Goal: Register for event/course

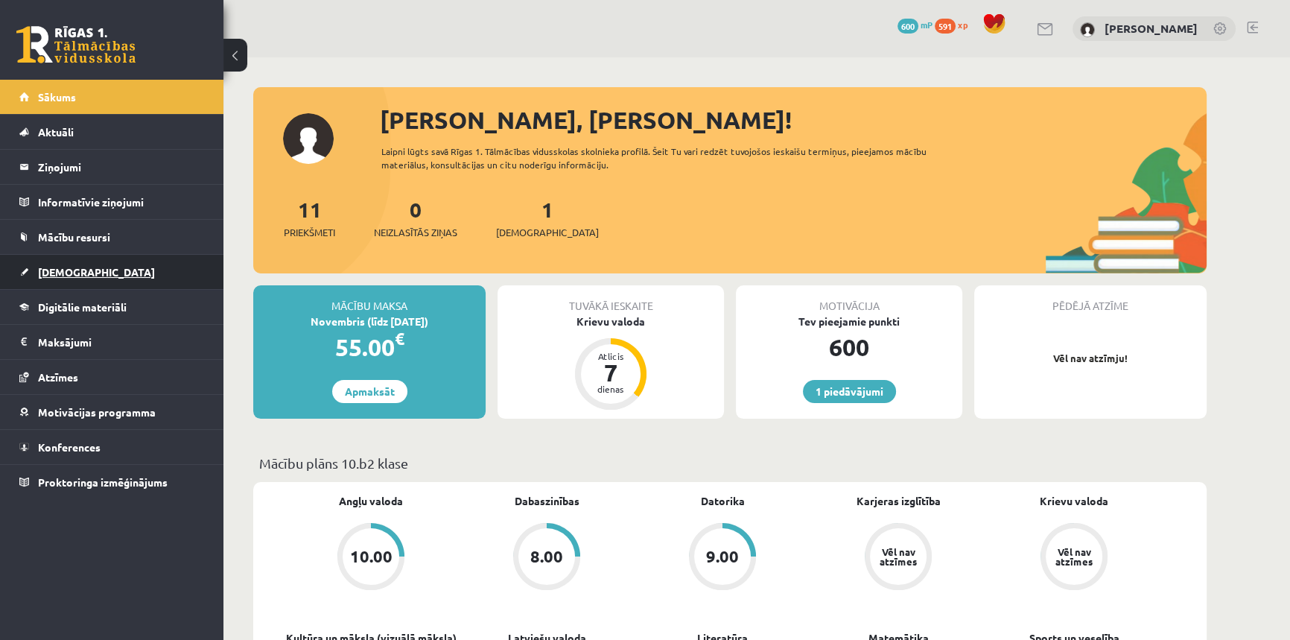
click at [84, 269] on link "[DEMOGRAPHIC_DATA]" at bounding box center [111, 272] width 185 height 34
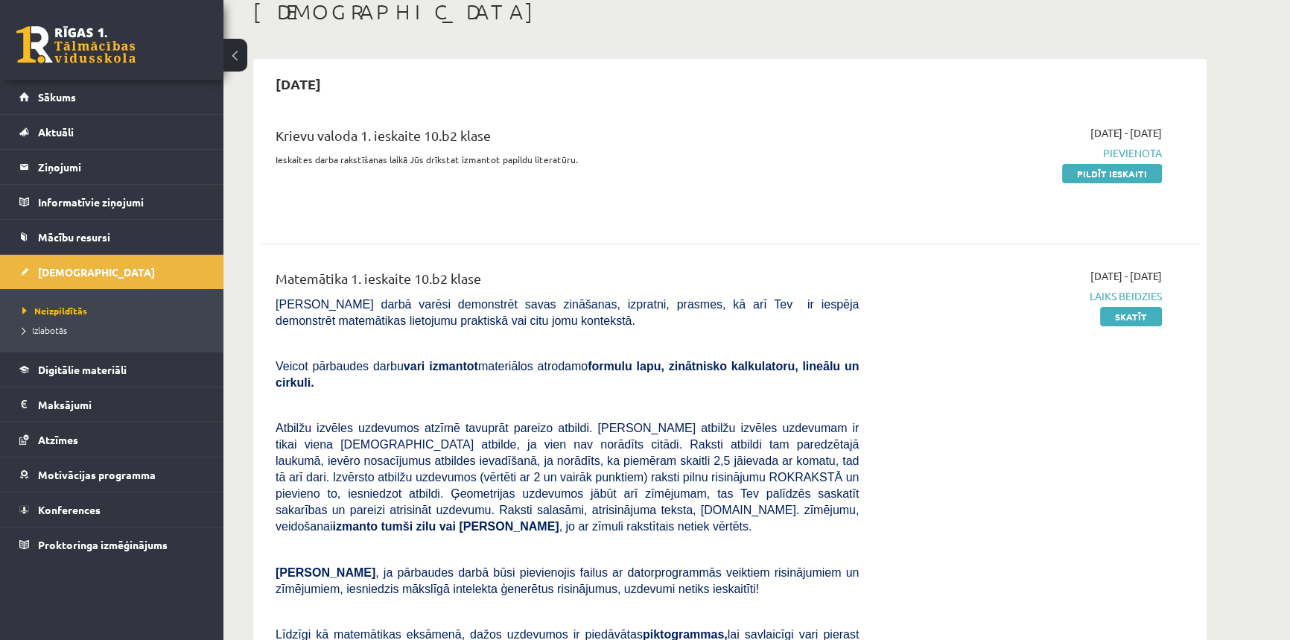
scroll to position [67, 0]
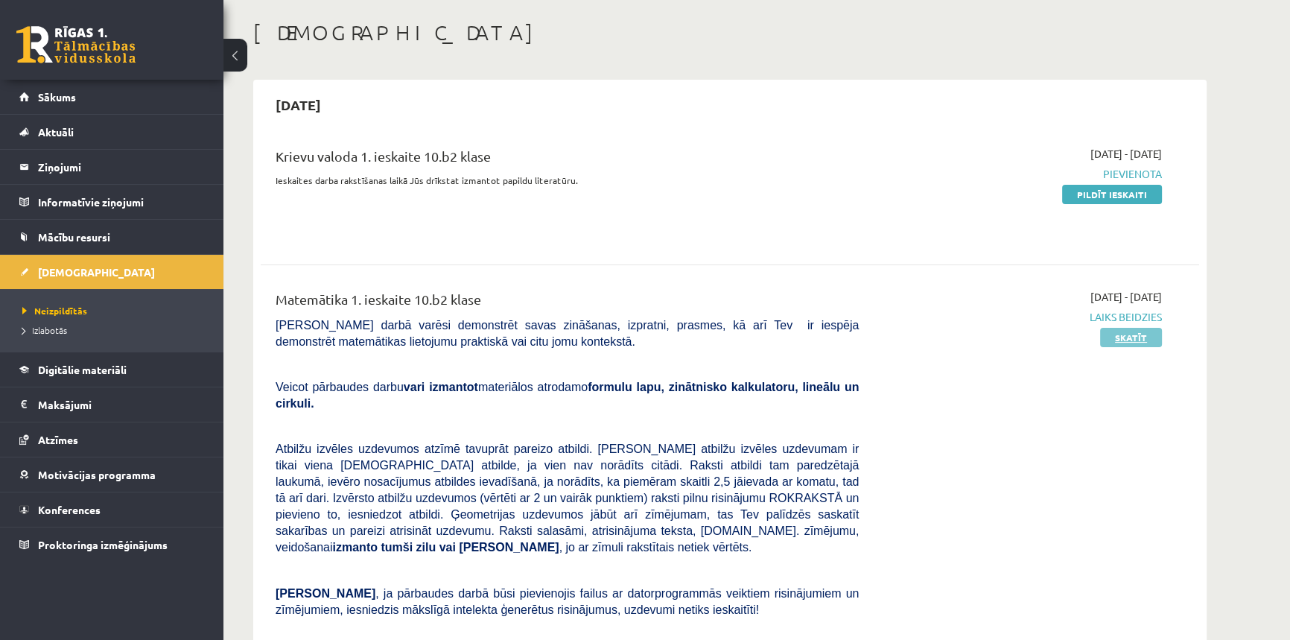
click at [1130, 334] on link "Skatīt" at bounding box center [1131, 337] width 62 height 19
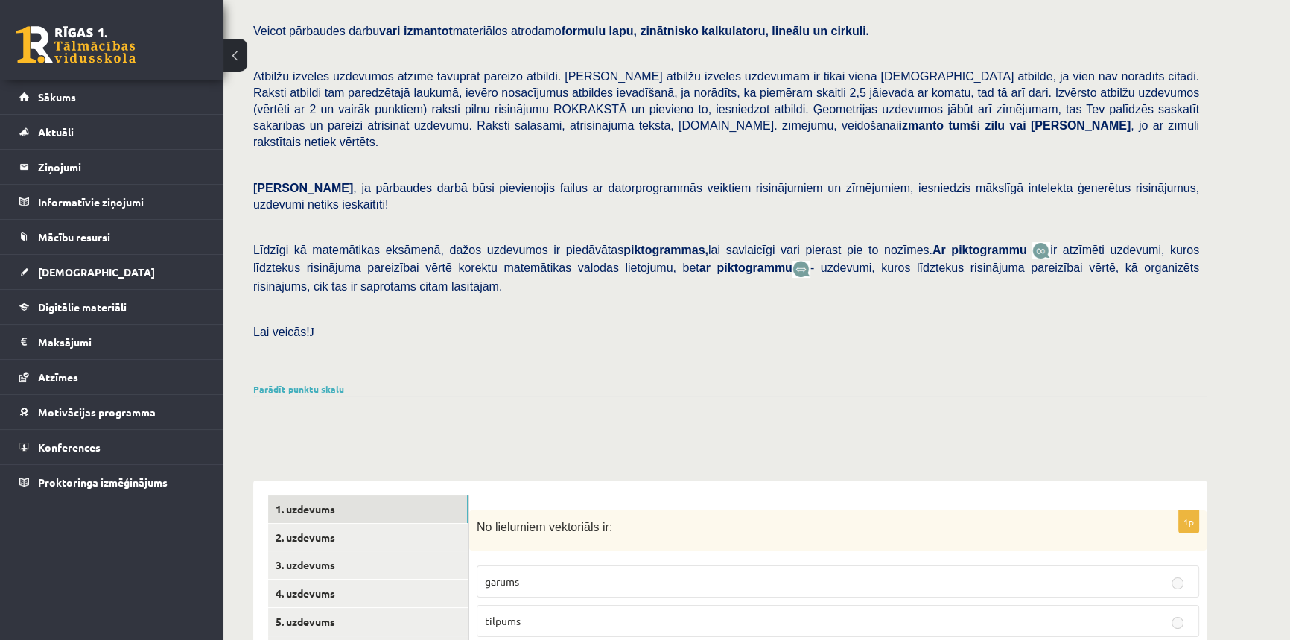
scroll to position [134, 0]
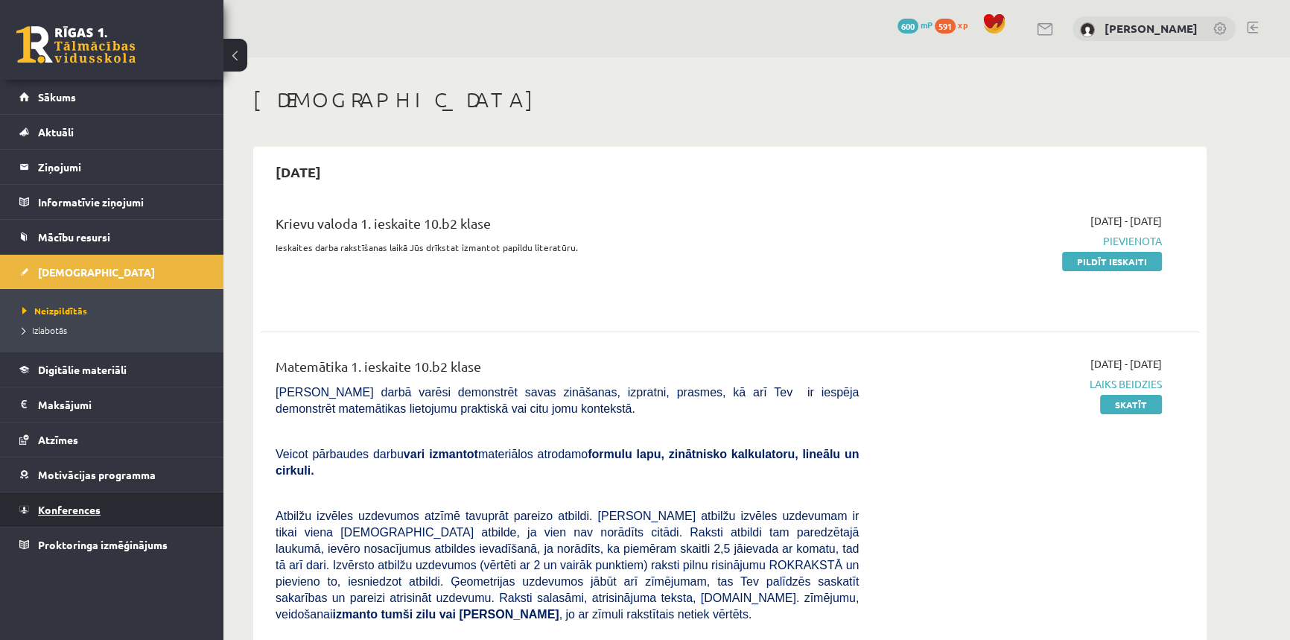
click at [75, 500] on link "Konferences" at bounding box center [111, 509] width 185 height 34
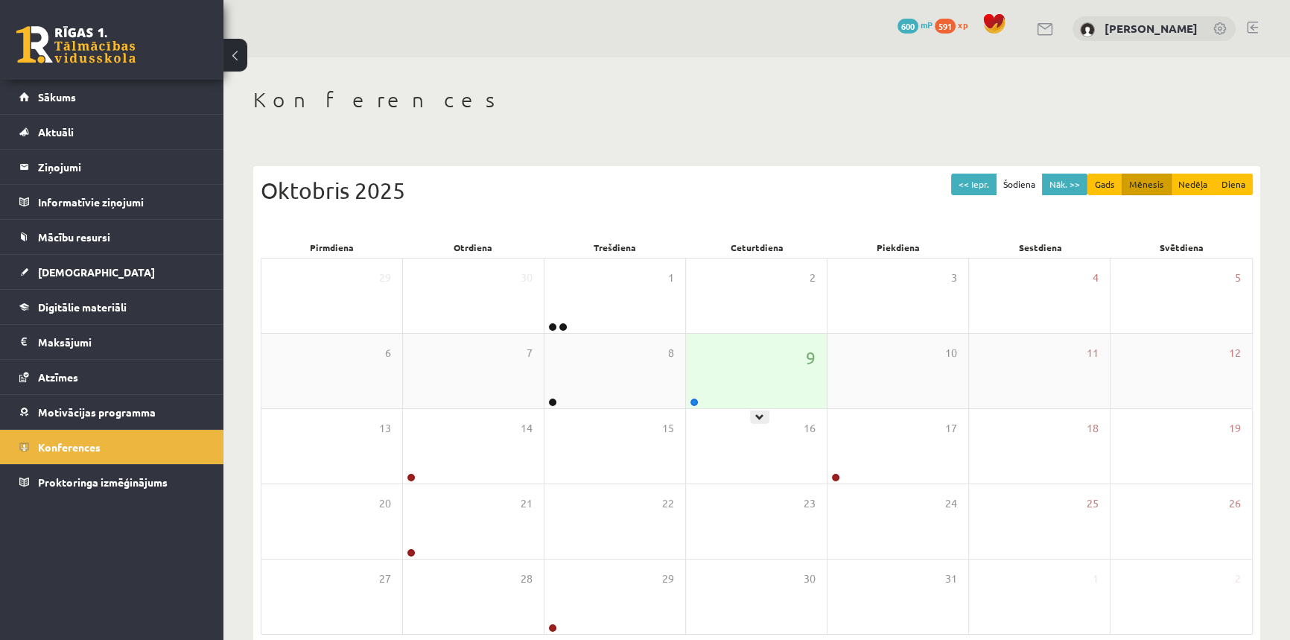
click at [794, 367] on div "9" at bounding box center [756, 371] width 141 height 74
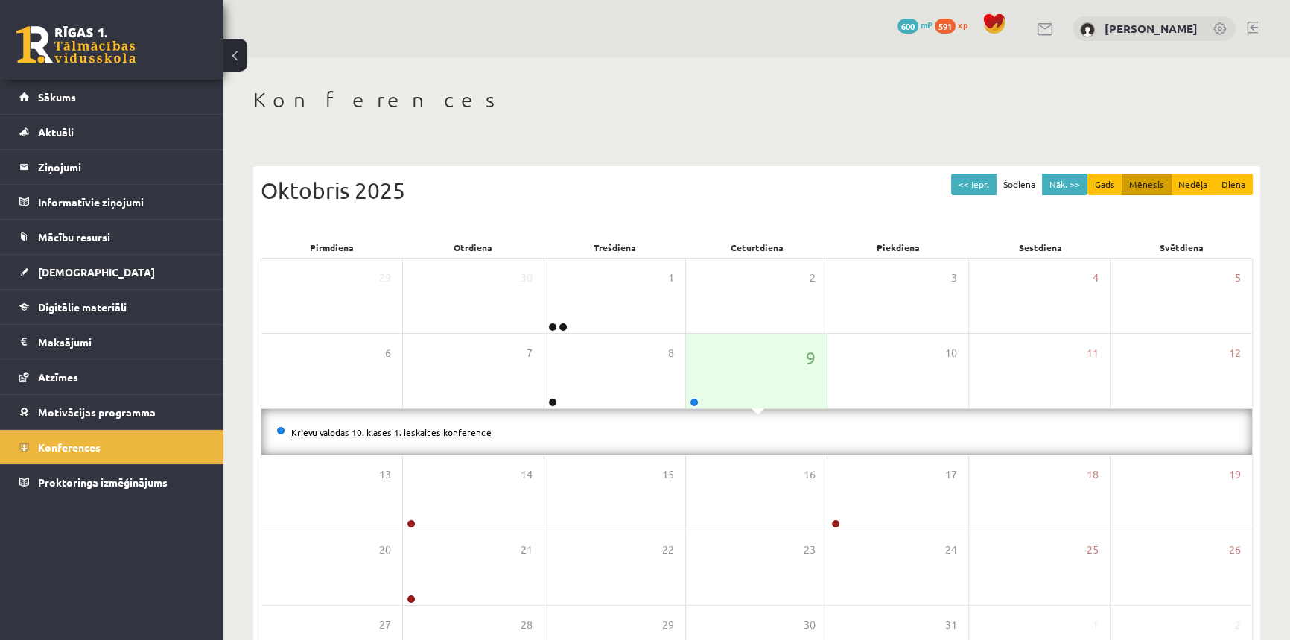
click at [386, 432] on link "Krievu valodas 10. klases 1. ieskaites konference" at bounding box center [391, 432] width 200 height 12
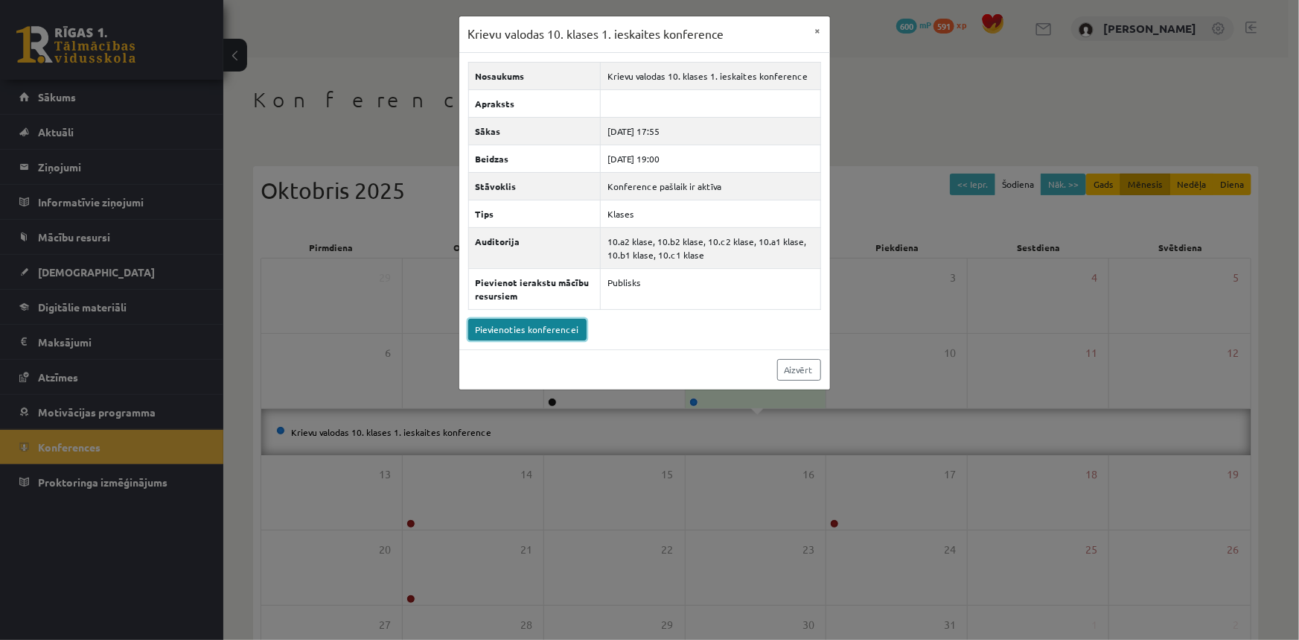
click at [542, 329] on link "Pievienoties konferencei" at bounding box center [527, 330] width 118 height 22
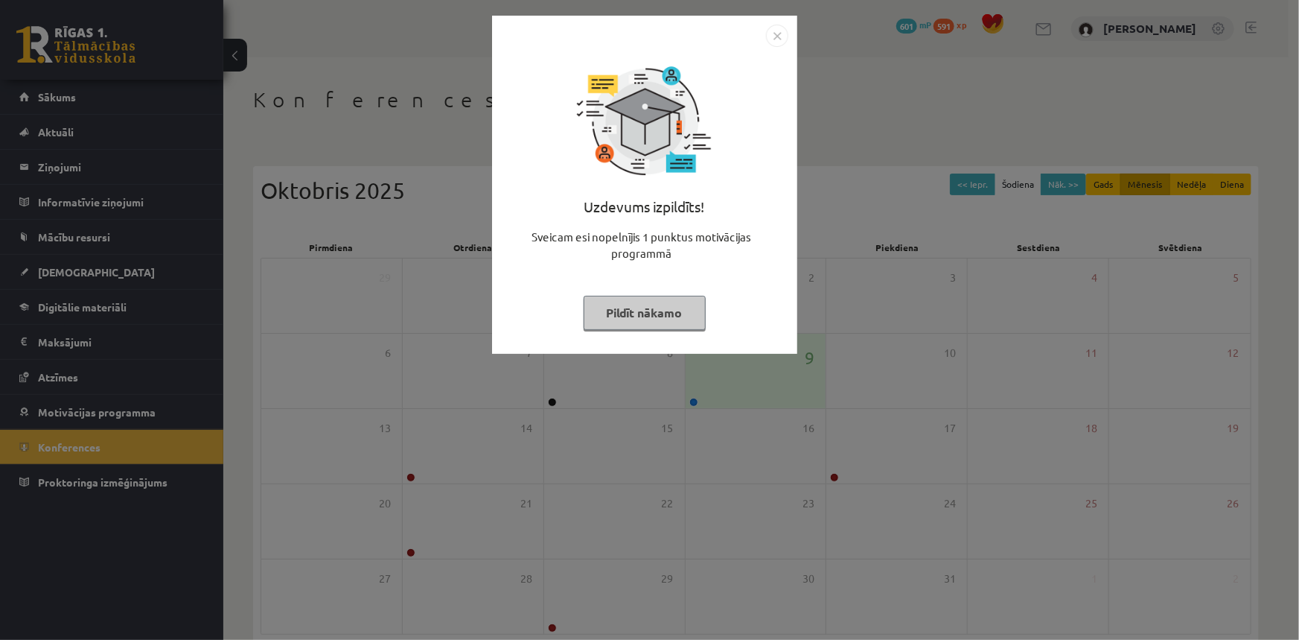
click at [665, 311] on button "Pildīt nākamo" at bounding box center [645, 313] width 122 height 34
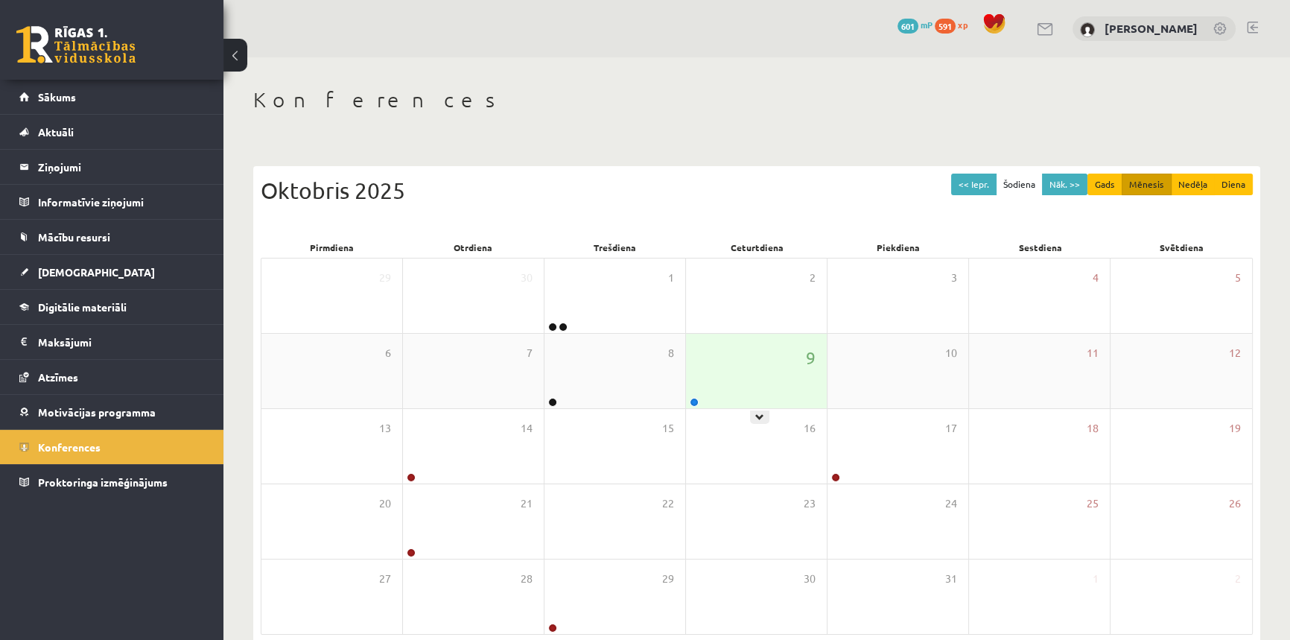
click at [762, 380] on div "9" at bounding box center [756, 371] width 141 height 74
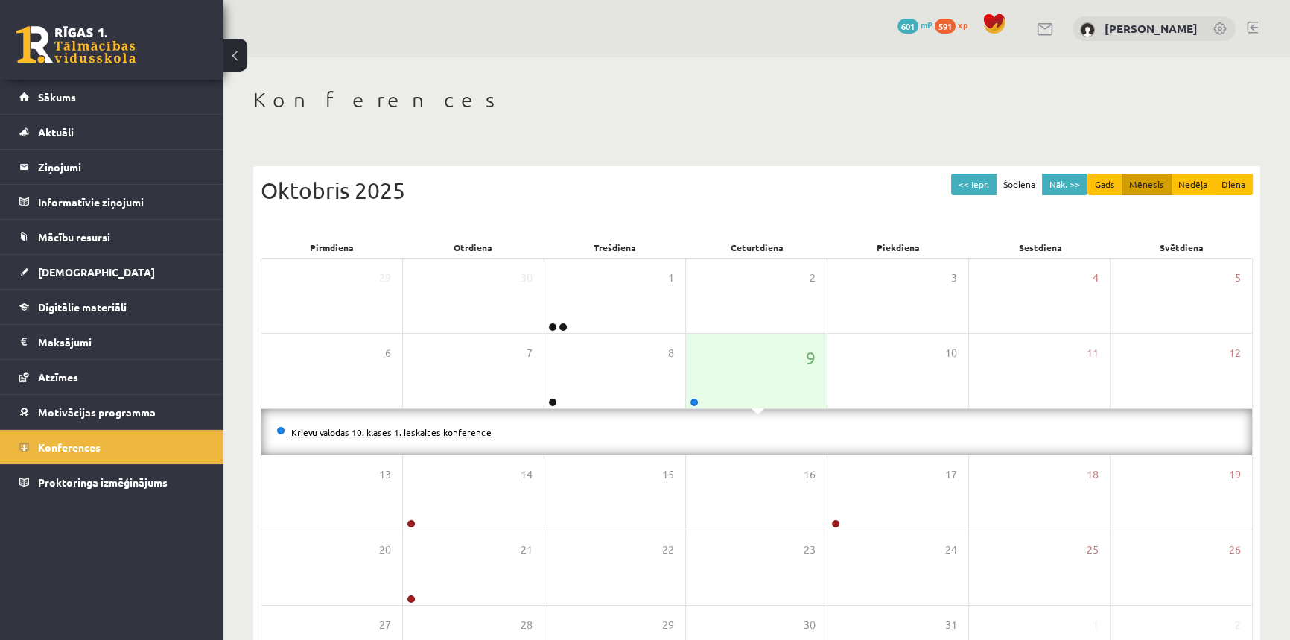
click at [335, 428] on link "Krievu valodas 10. klases 1. ieskaites konference" at bounding box center [391, 432] width 200 height 12
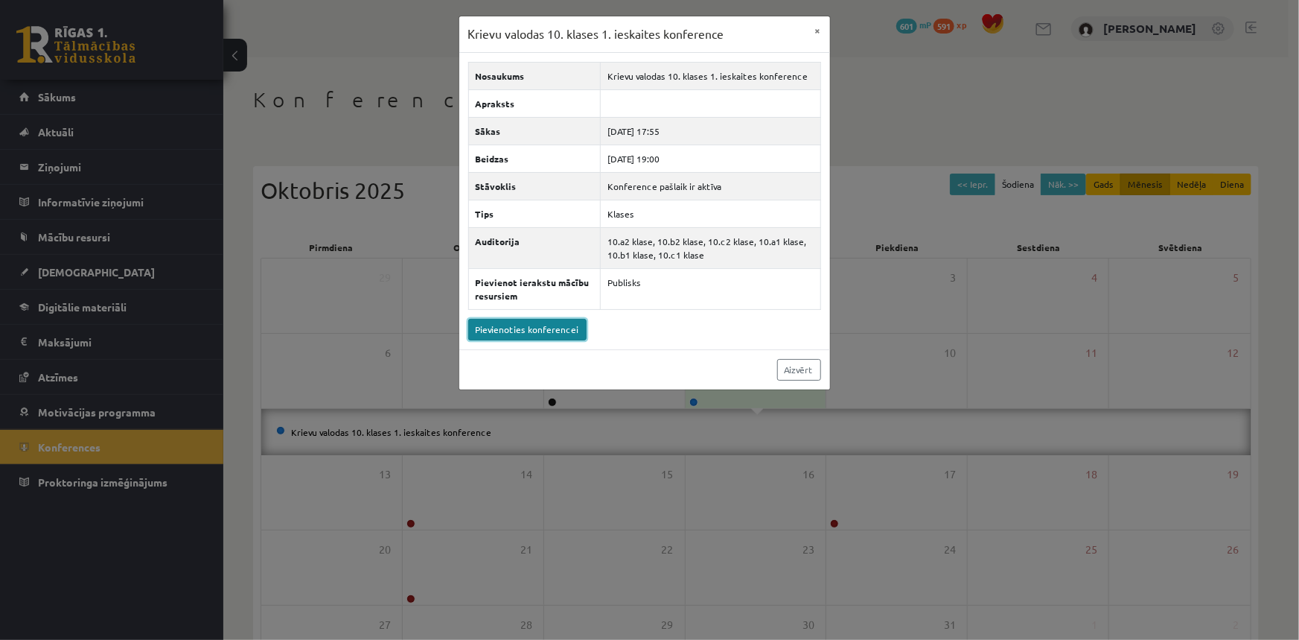
click at [536, 326] on link "Pievienoties konferencei" at bounding box center [527, 330] width 118 height 22
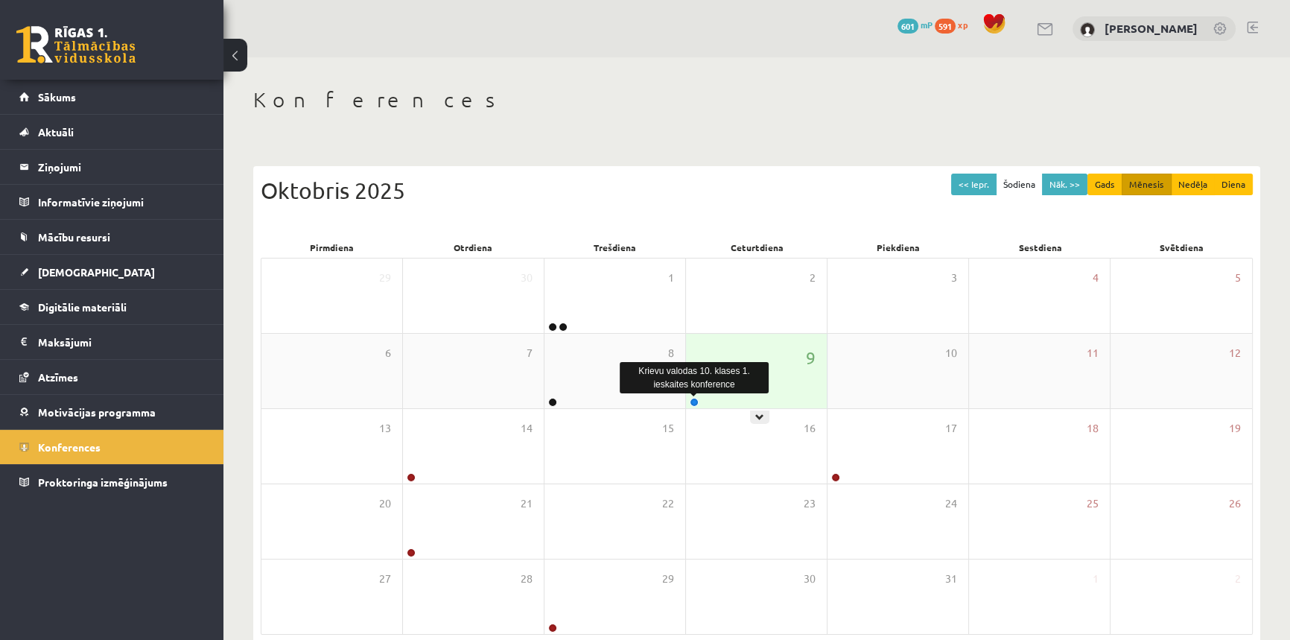
click at [694, 401] on link at bounding box center [694, 402] width 9 height 9
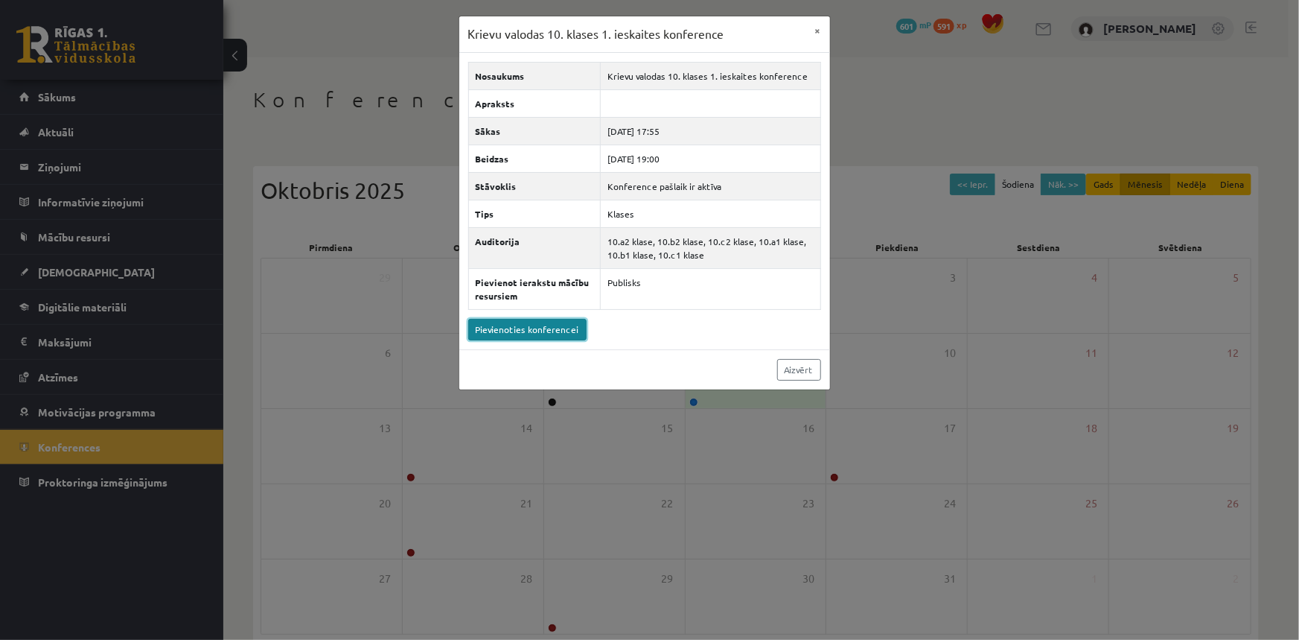
click at [551, 331] on link "Pievienoties konferencei" at bounding box center [527, 330] width 118 height 22
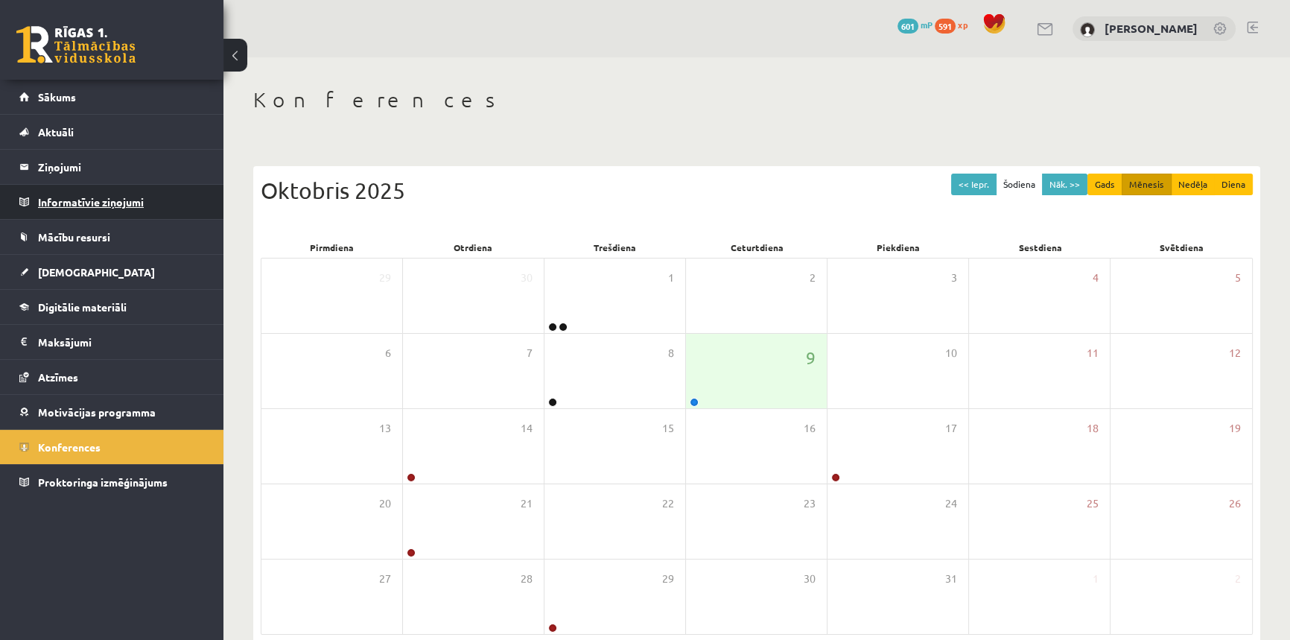
click at [97, 202] on legend "Informatīvie ziņojumi 0" at bounding box center [121, 202] width 167 height 34
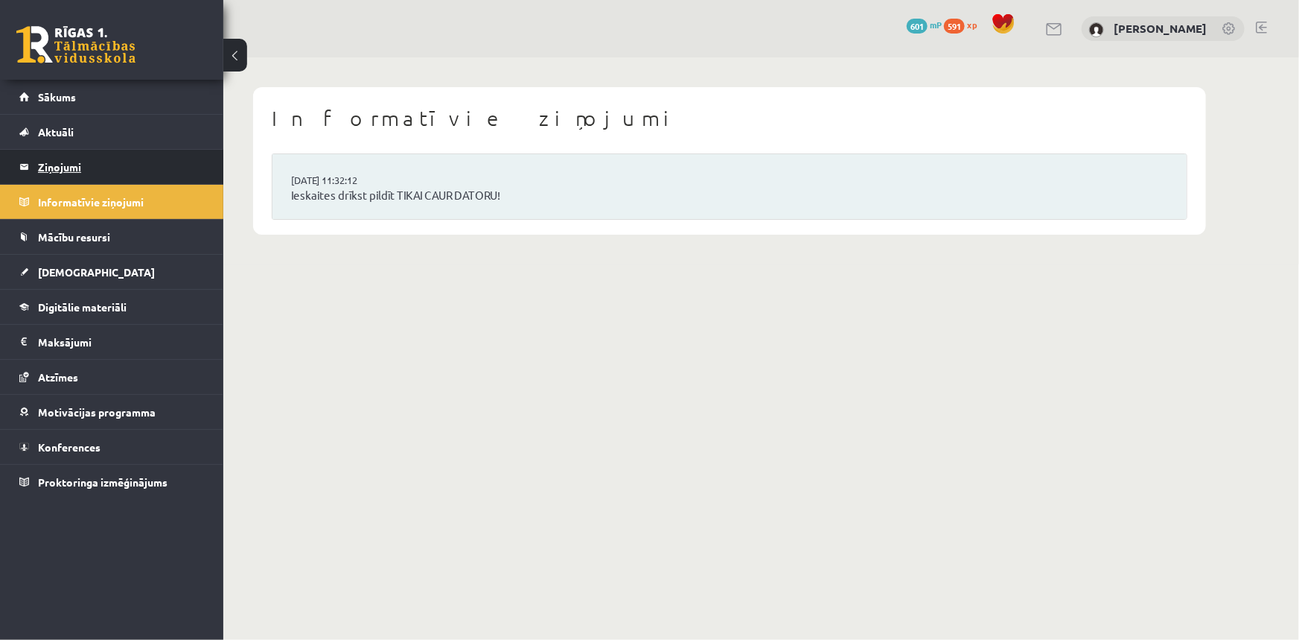
click at [83, 169] on legend "Ziņojumi 0" at bounding box center [121, 167] width 167 height 34
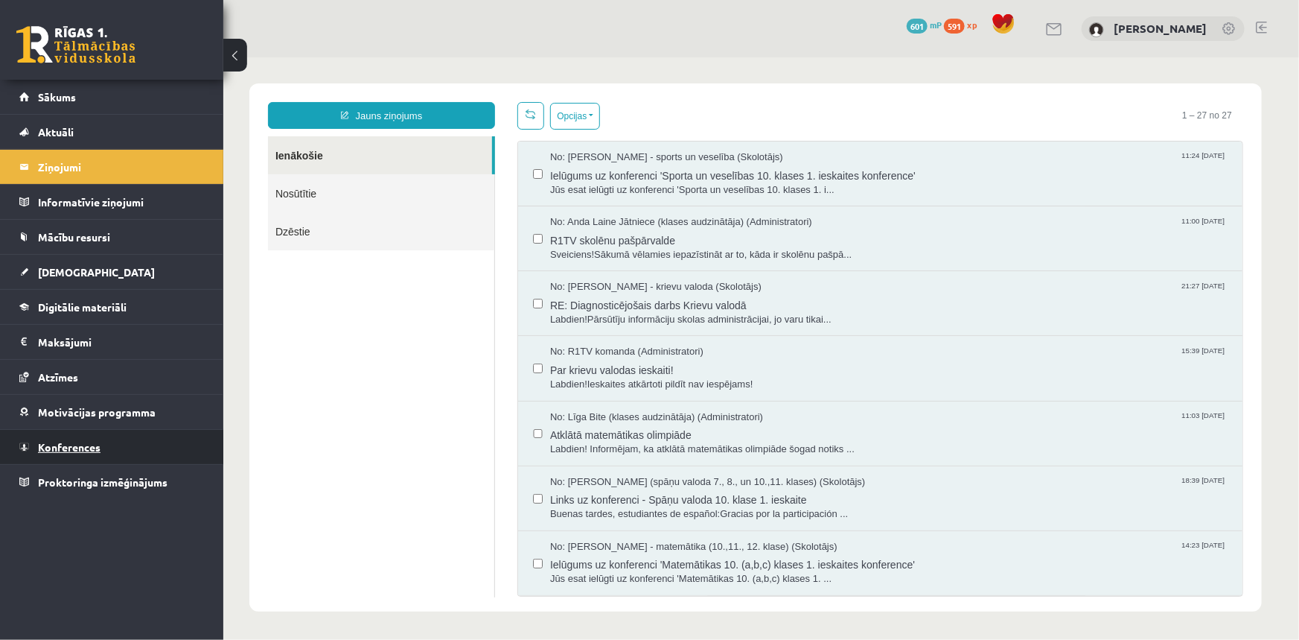
click at [81, 448] on span "Konferences" at bounding box center [69, 446] width 63 height 13
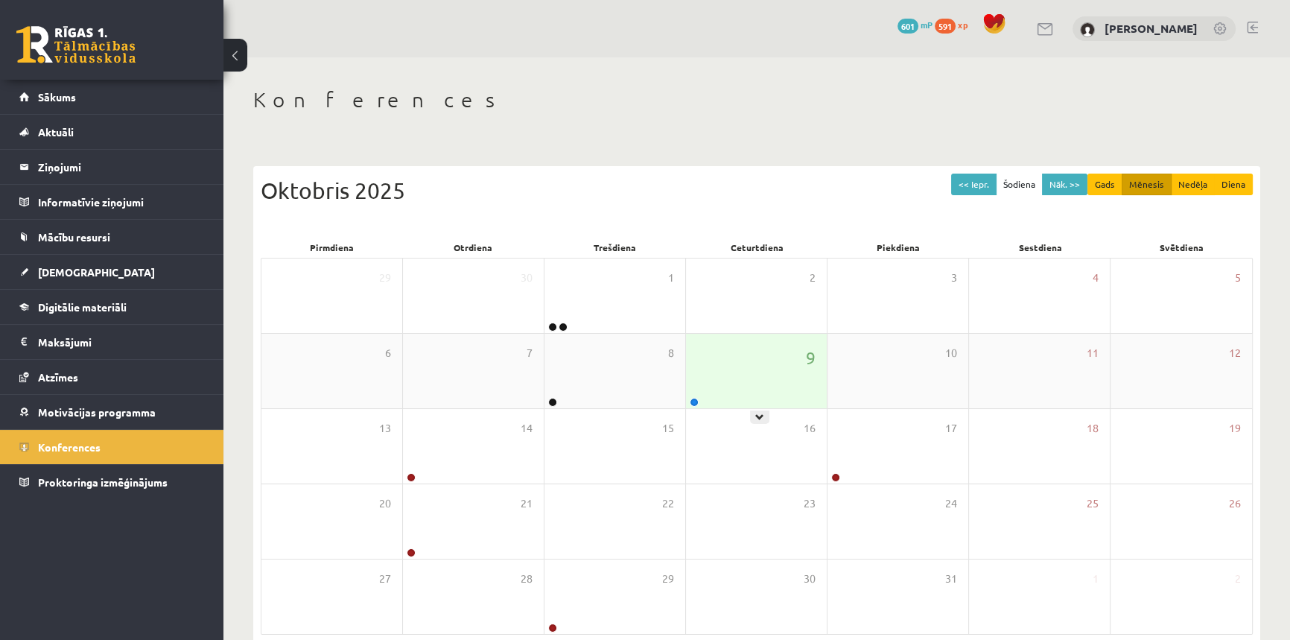
click at [728, 393] on div "9" at bounding box center [756, 371] width 141 height 74
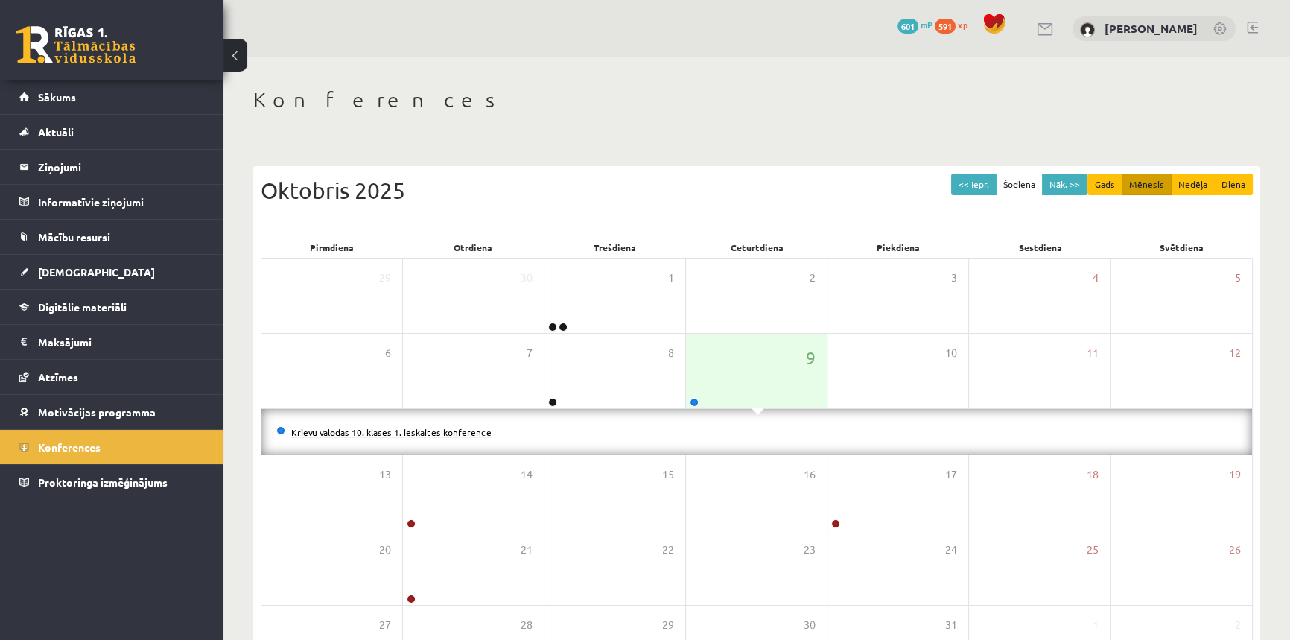
click at [349, 433] on link "Krievu valodas 10. klases 1. ieskaites konference" at bounding box center [391, 432] width 200 height 12
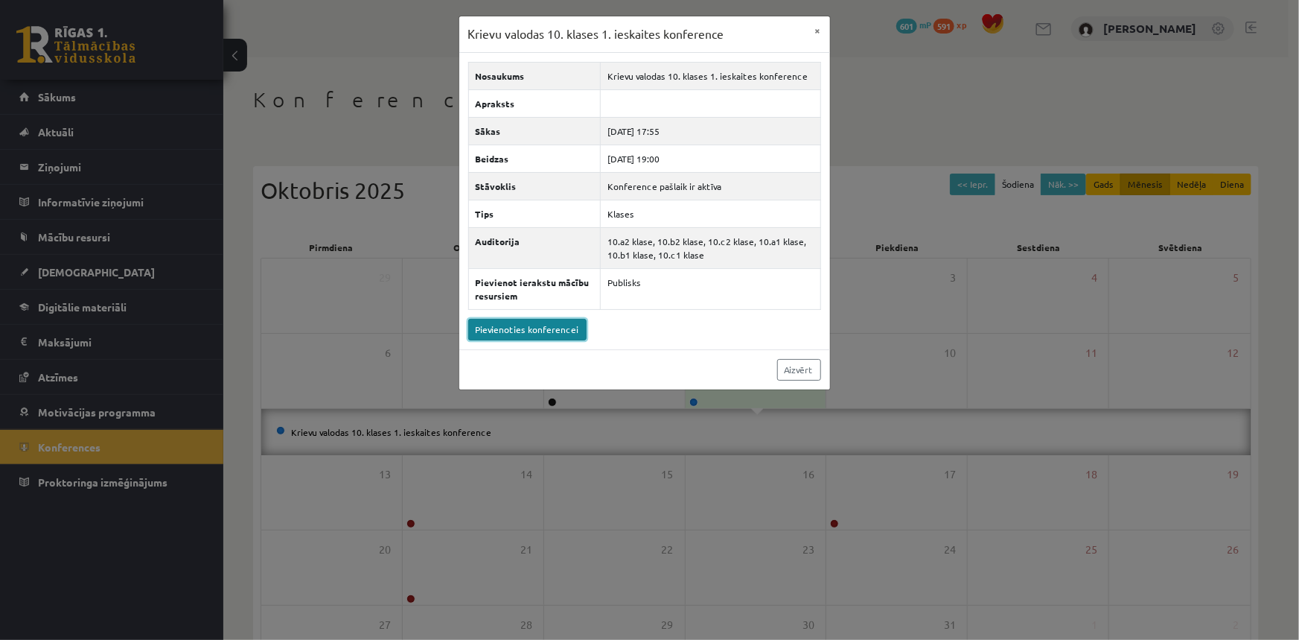
click at [483, 327] on link "Pievienoties konferencei" at bounding box center [527, 330] width 118 height 22
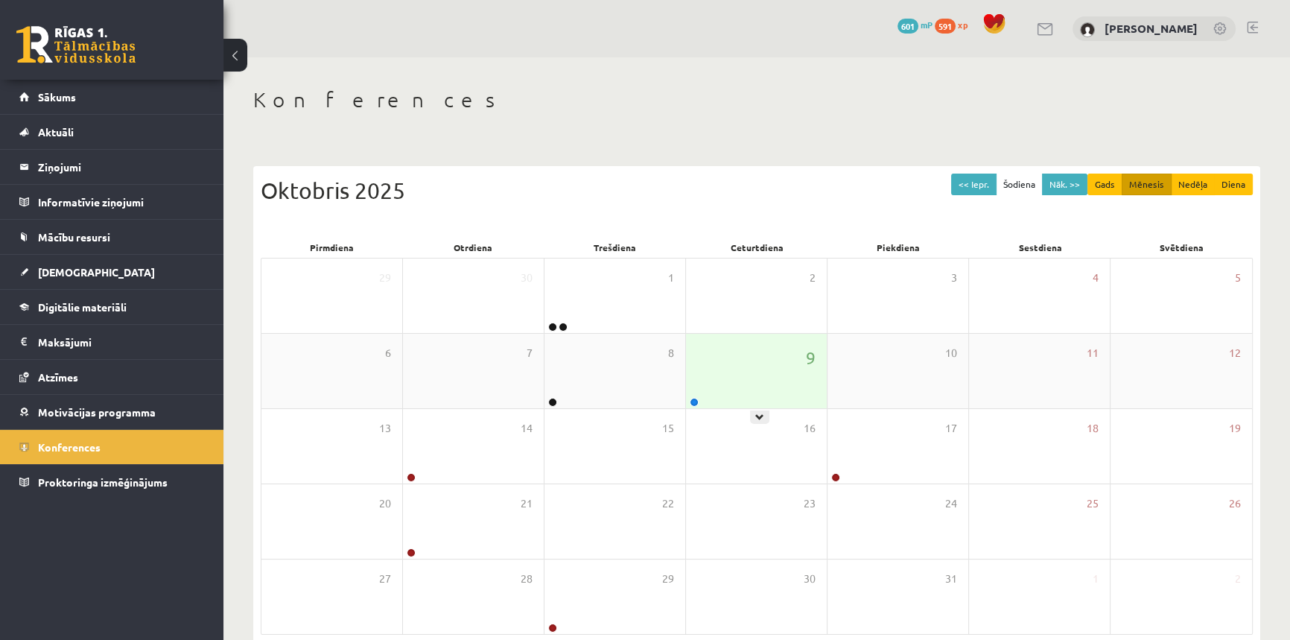
click at [763, 382] on div "9" at bounding box center [756, 371] width 141 height 74
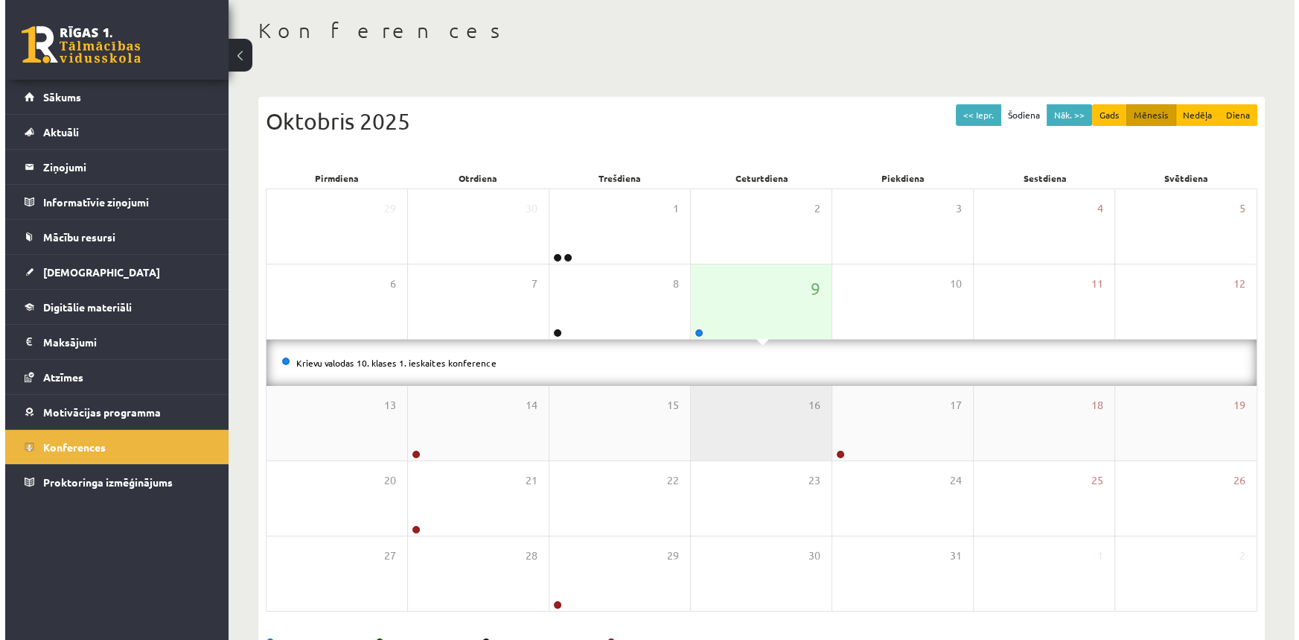
scroll to position [118, 0]
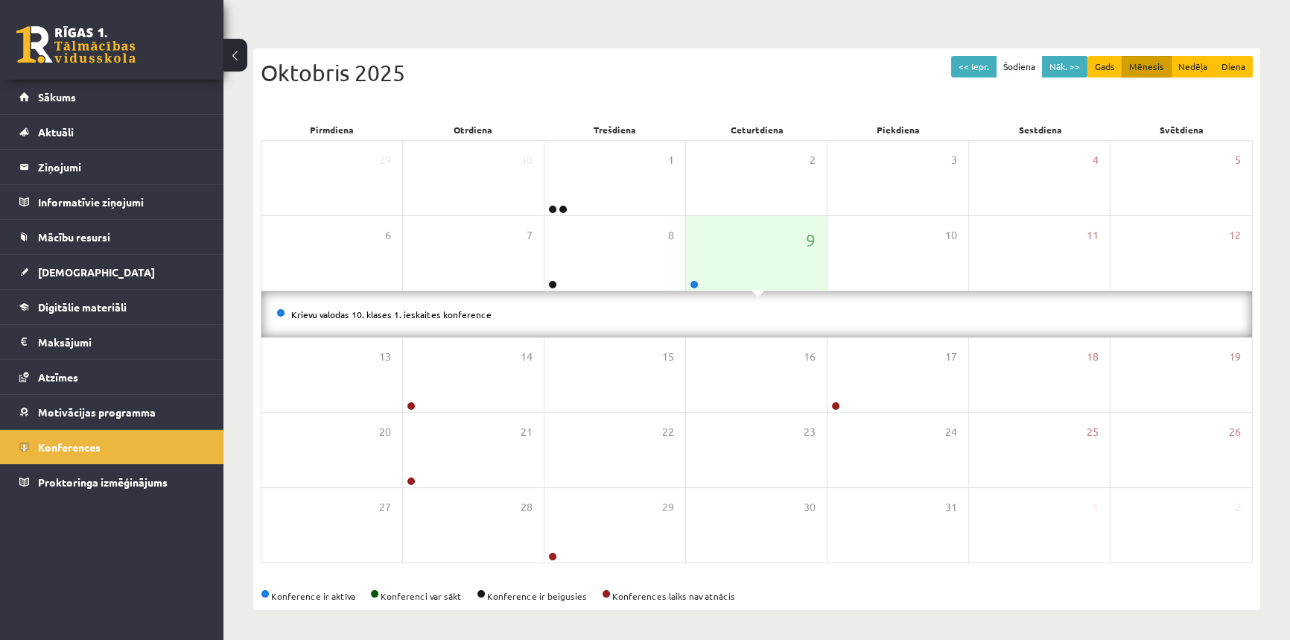
click at [336, 306] on li "Krievu valodas 10. klases 1. ieskaites konference" at bounding box center [756, 314] width 961 height 16
click at [337, 313] on link "Krievu valodas 10. klases 1. ieskaites konference" at bounding box center [391, 314] width 200 height 12
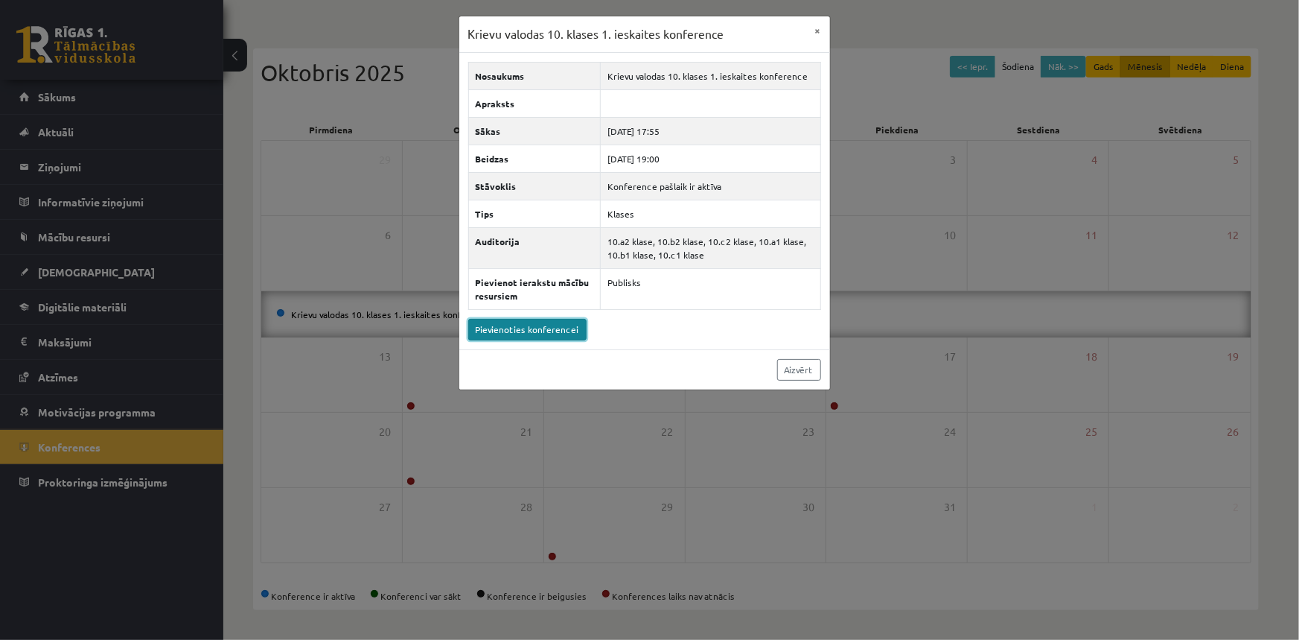
click at [533, 331] on link "Pievienoties konferencei" at bounding box center [527, 330] width 118 height 22
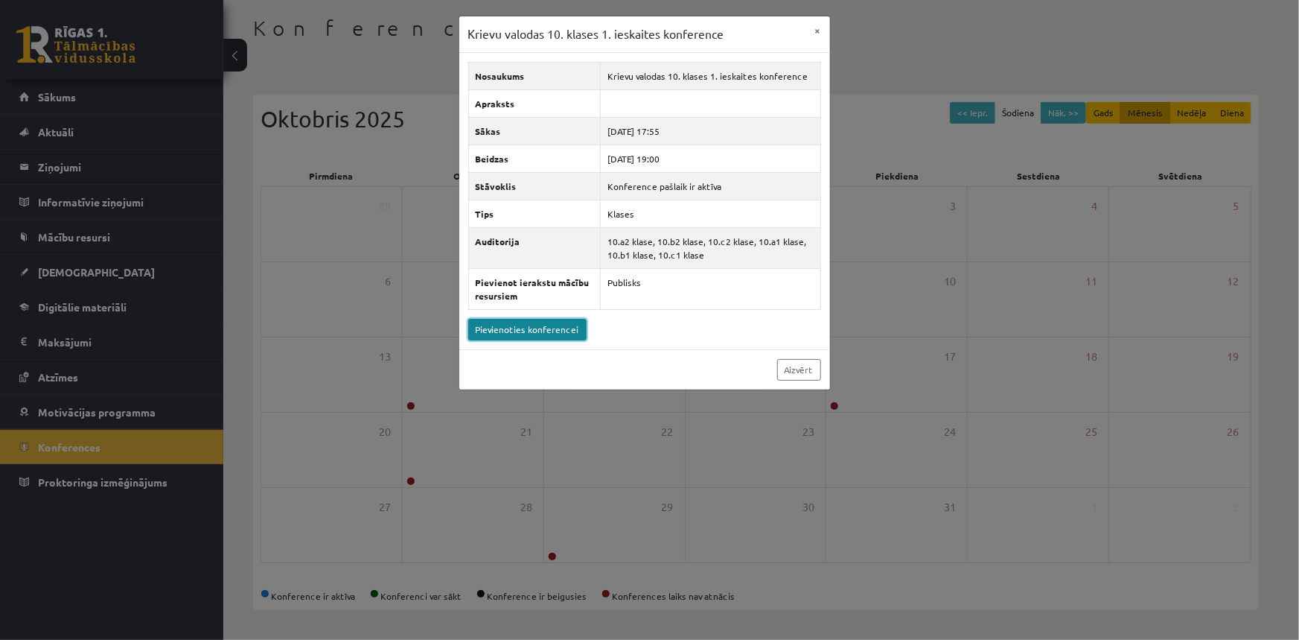
scroll to position [71, 0]
click at [555, 334] on link "Pievienoties konferencei" at bounding box center [527, 330] width 118 height 22
click at [826, 33] on button "×" at bounding box center [818, 30] width 24 height 28
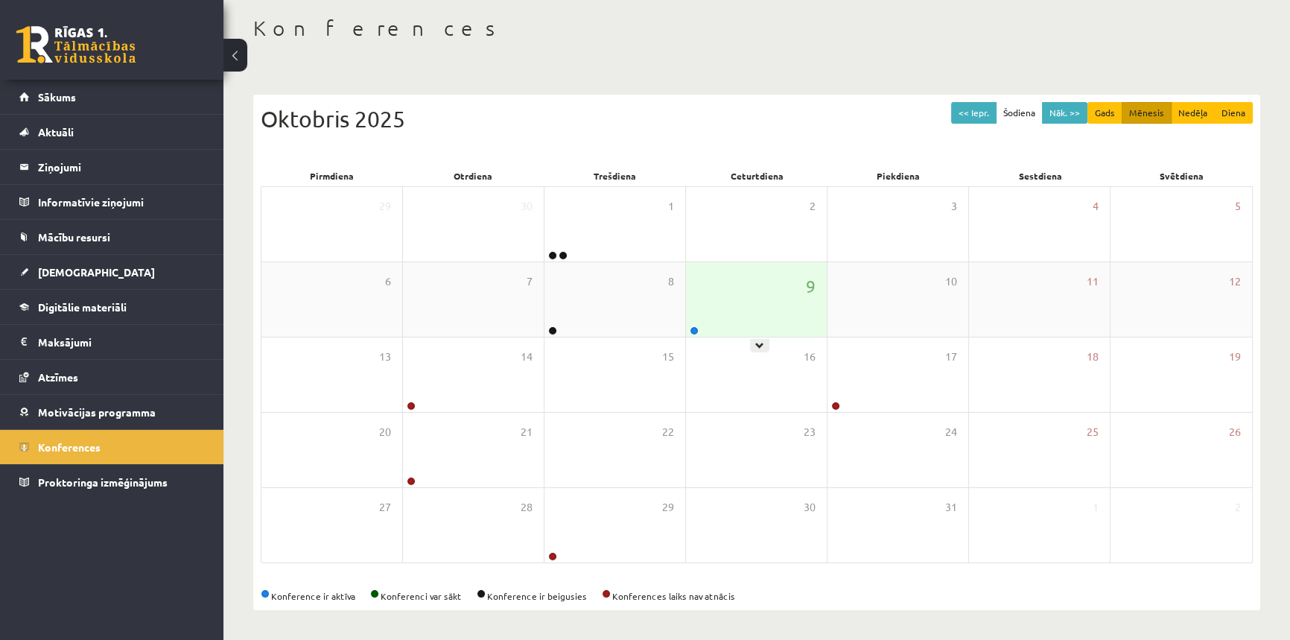
click at [702, 318] on div "9" at bounding box center [756, 299] width 141 height 74
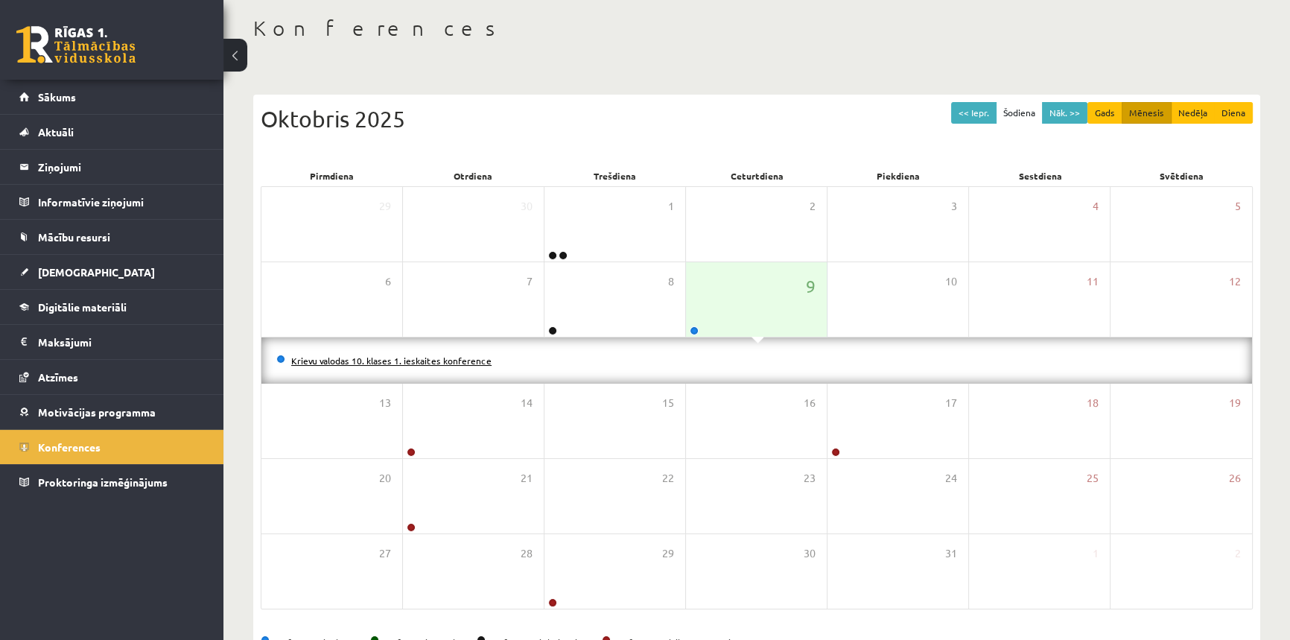
click at [478, 357] on link "Krievu valodas 10. klases 1. ieskaites konference" at bounding box center [391, 360] width 200 height 12
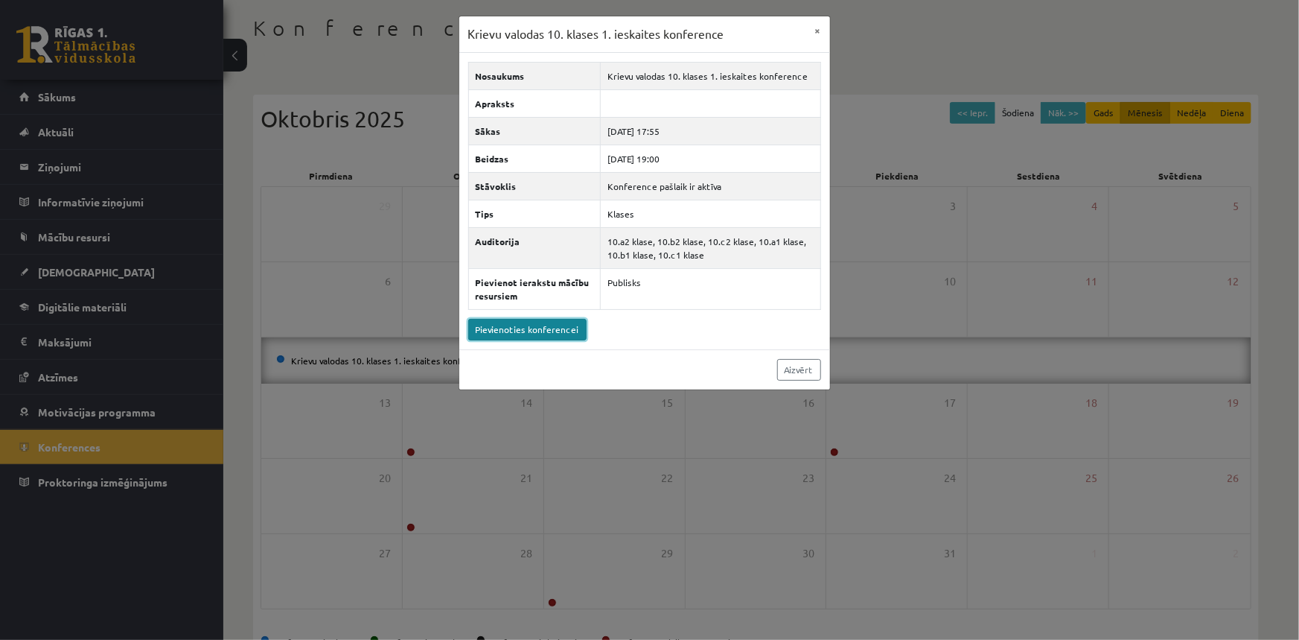
click at [509, 325] on link "Pievienoties konferencei" at bounding box center [527, 330] width 118 height 22
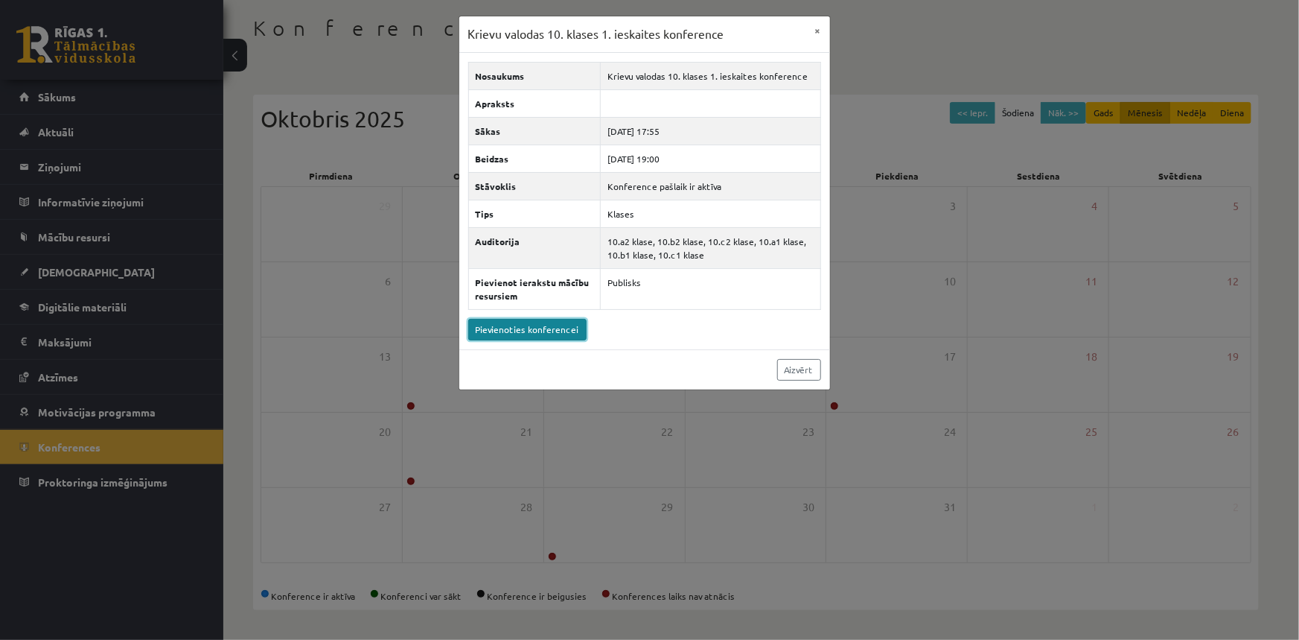
click at [538, 322] on link "Pievienoties konferencei" at bounding box center [527, 330] width 118 height 22
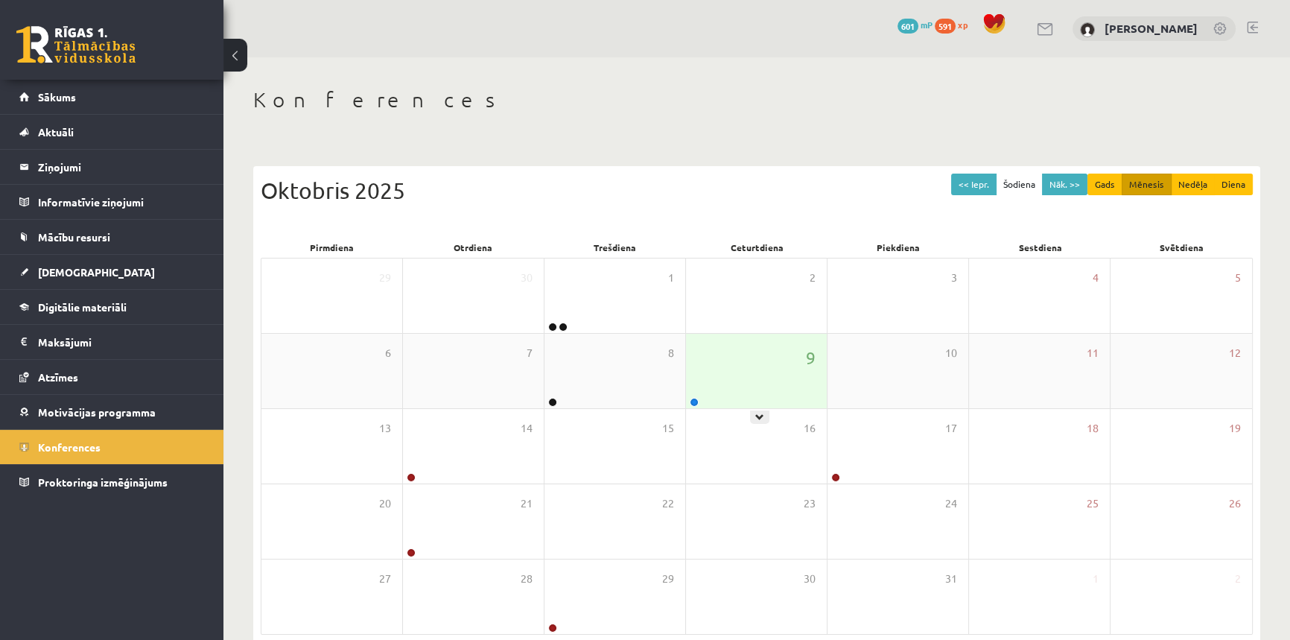
click at [705, 358] on div "9" at bounding box center [756, 371] width 141 height 74
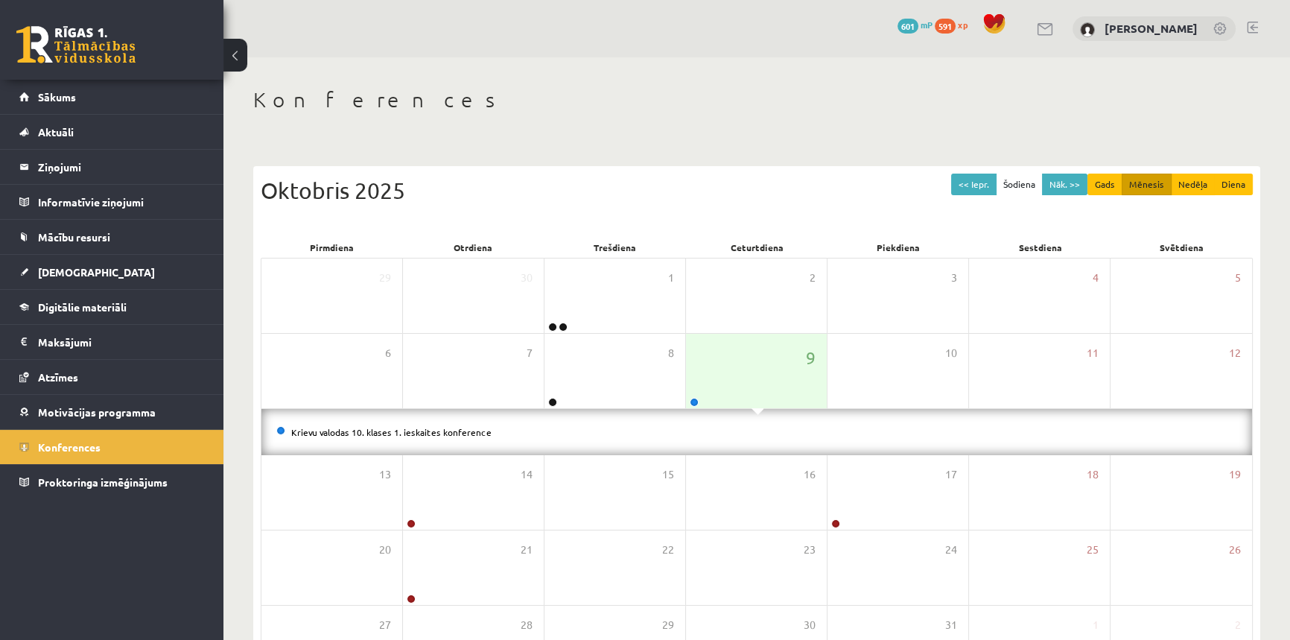
click at [454, 436] on li "Krievu valodas 10. klases 1. ieskaites konference" at bounding box center [756, 432] width 961 height 16
click at [448, 432] on link "Krievu valodas 10. klases 1. ieskaites konference" at bounding box center [391, 432] width 200 height 12
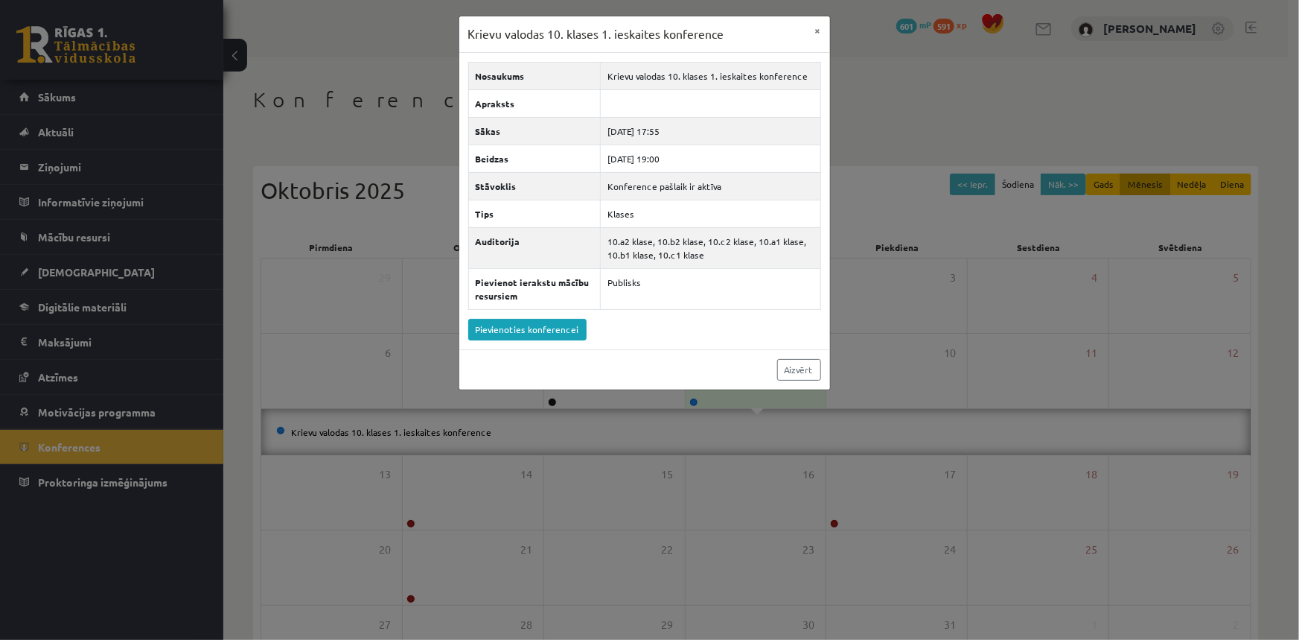
click at [570, 340] on div "Nosaukums Krievu valodas 10. klases 1. ieskaites konference Apraksts Sākas 2025…" at bounding box center [644, 201] width 371 height 296
click at [552, 328] on link "Pievienoties konferencei" at bounding box center [527, 330] width 118 height 22
click at [544, 325] on link "Pievienoties konferencei" at bounding box center [527, 330] width 118 height 22
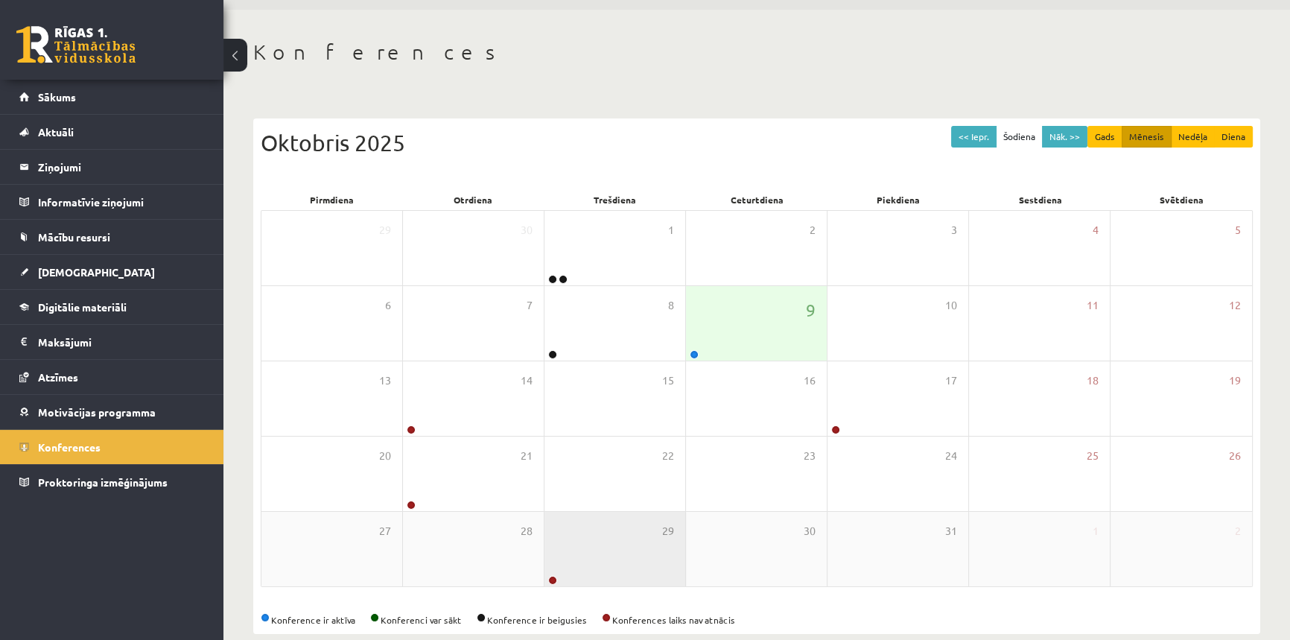
scroll to position [71, 0]
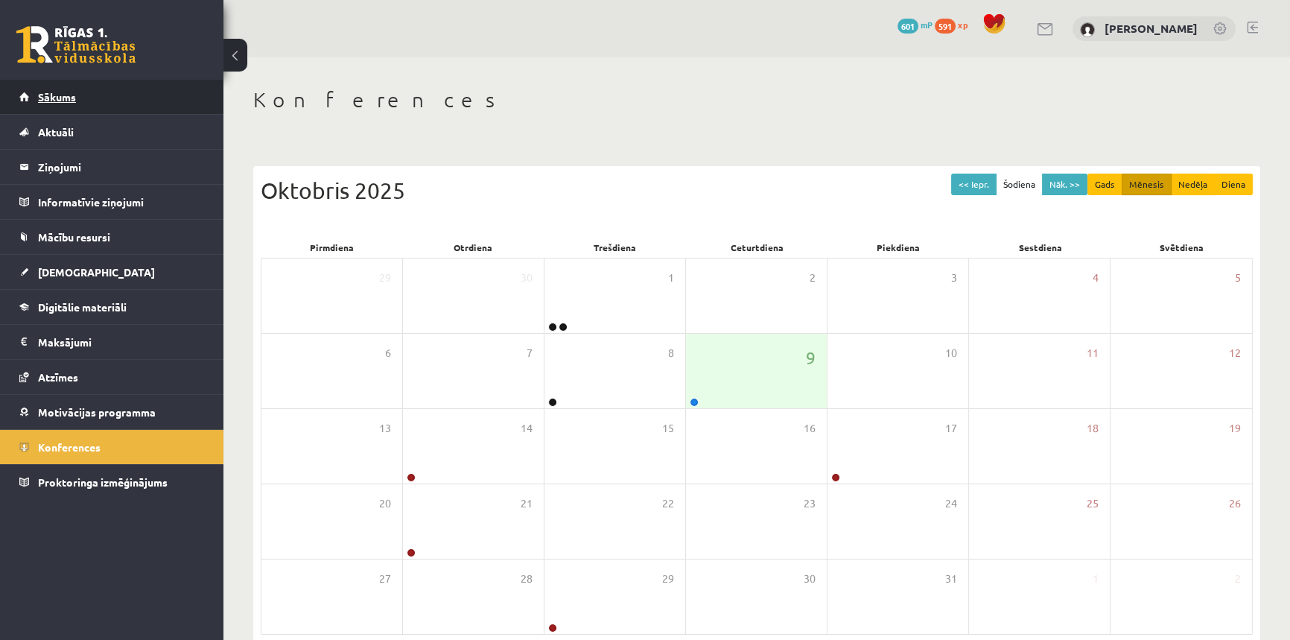
click at [29, 92] on link "Sākums" at bounding box center [111, 97] width 185 height 34
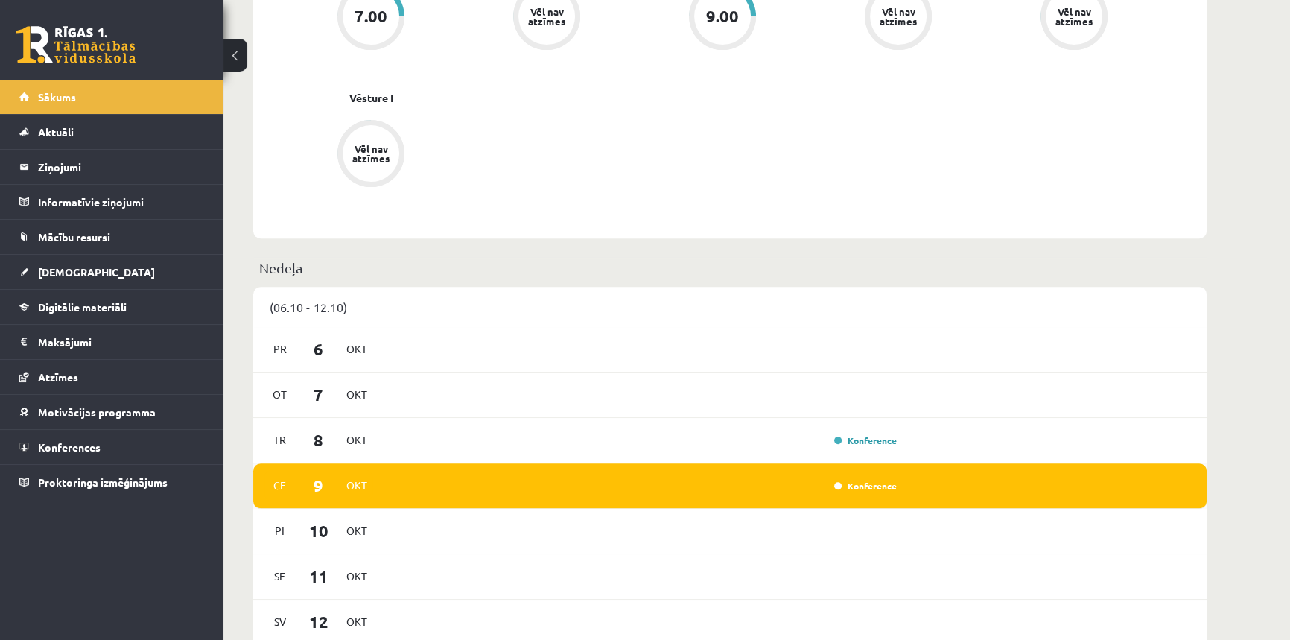
scroll to position [406, 0]
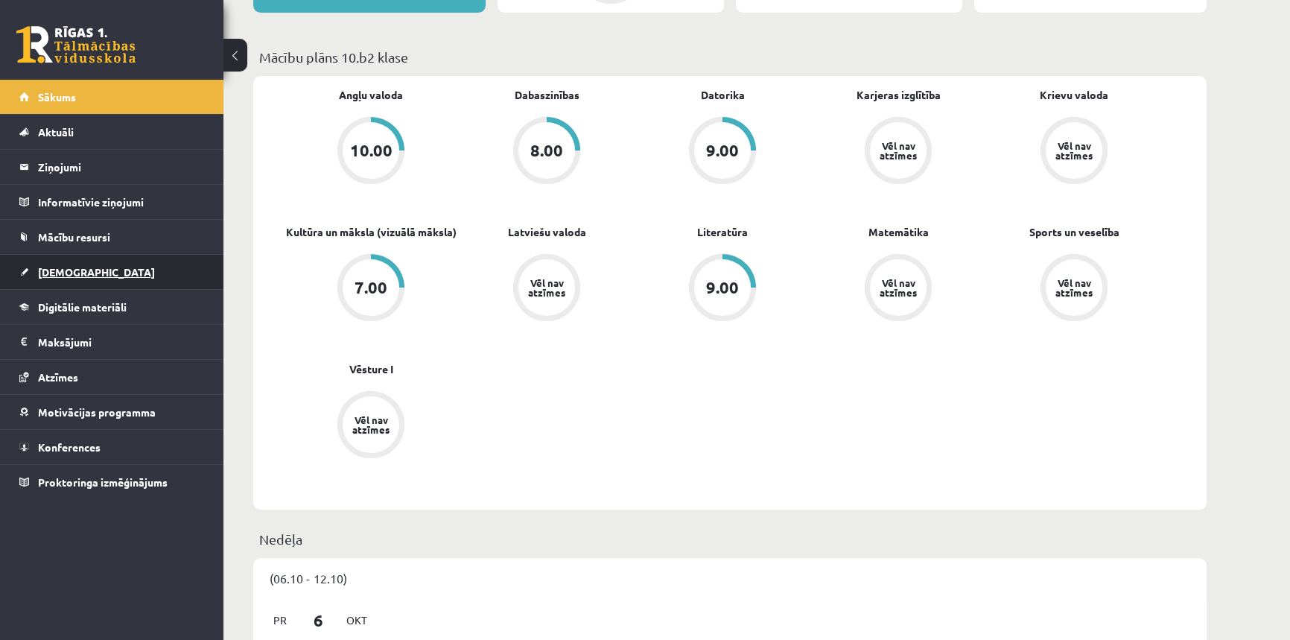
click at [57, 267] on span "[DEMOGRAPHIC_DATA]" at bounding box center [96, 271] width 117 height 13
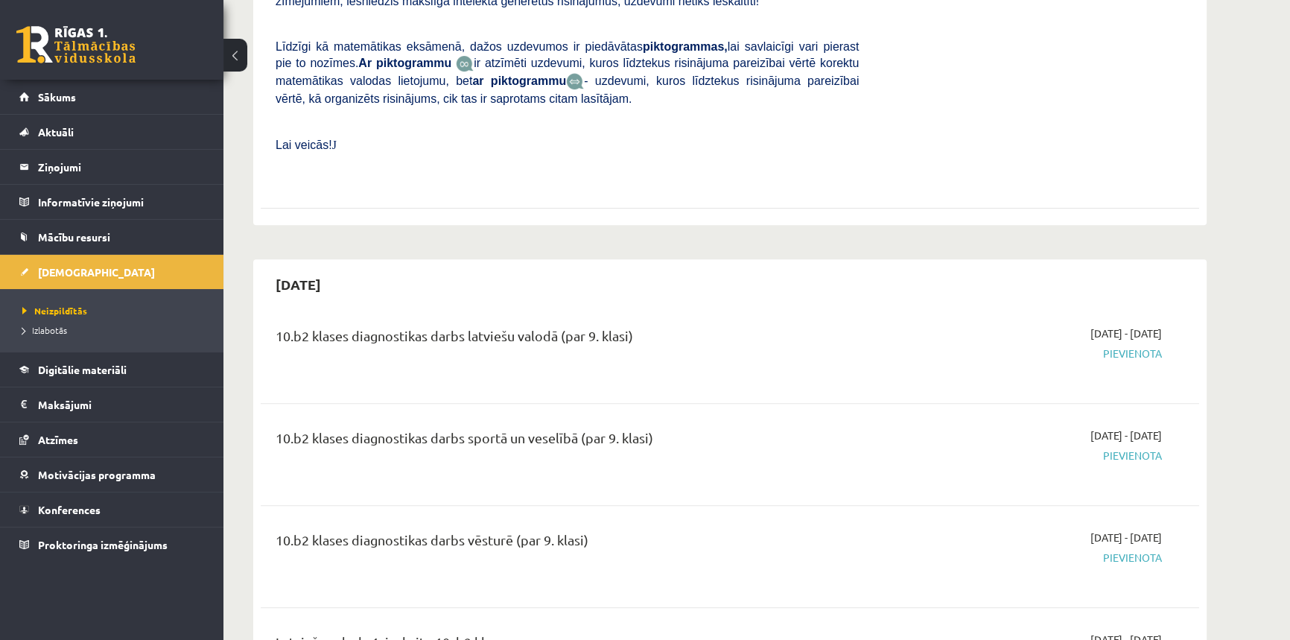
scroll to position [677, 0]
drag, startPoint x: 444, startPoint y: 395, endPoint x: 691, endPoint y: 390, distance: 247.3
click at [691, 411] on div "10.b2 klases diagnostikas darbs sportā un veselībā (par 9. klasi) 2025-10-16 - …" at bounding box center [730, 452] width 938 height 83
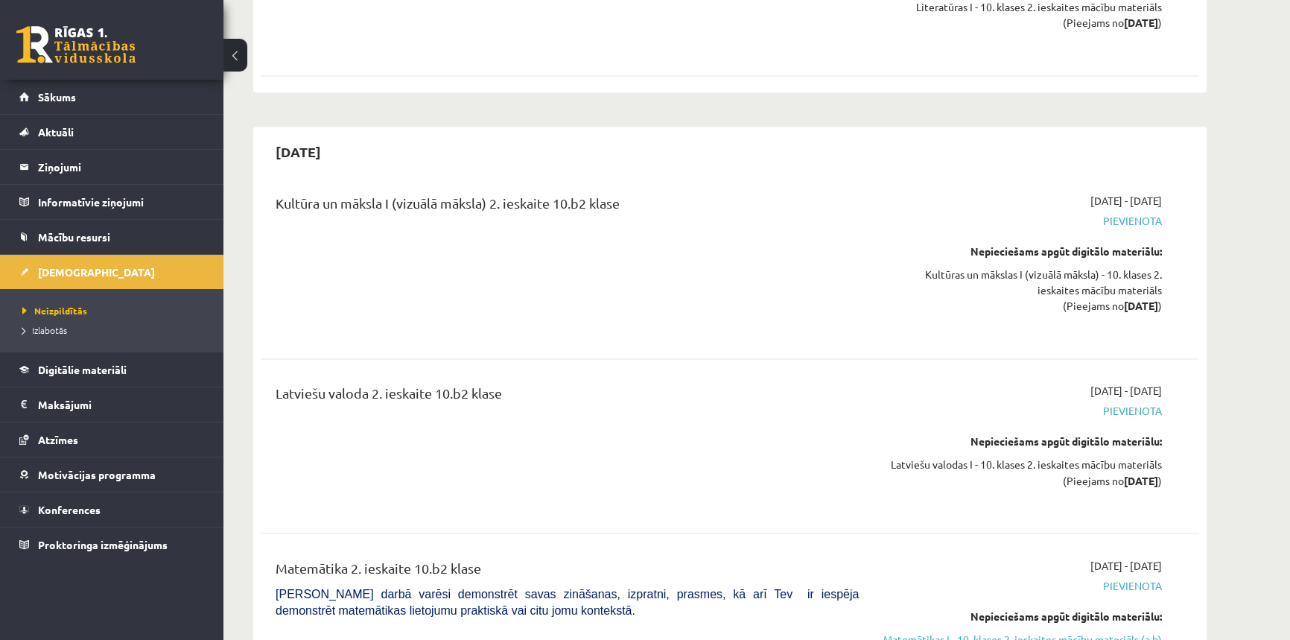
scroll to position [3113, 0]
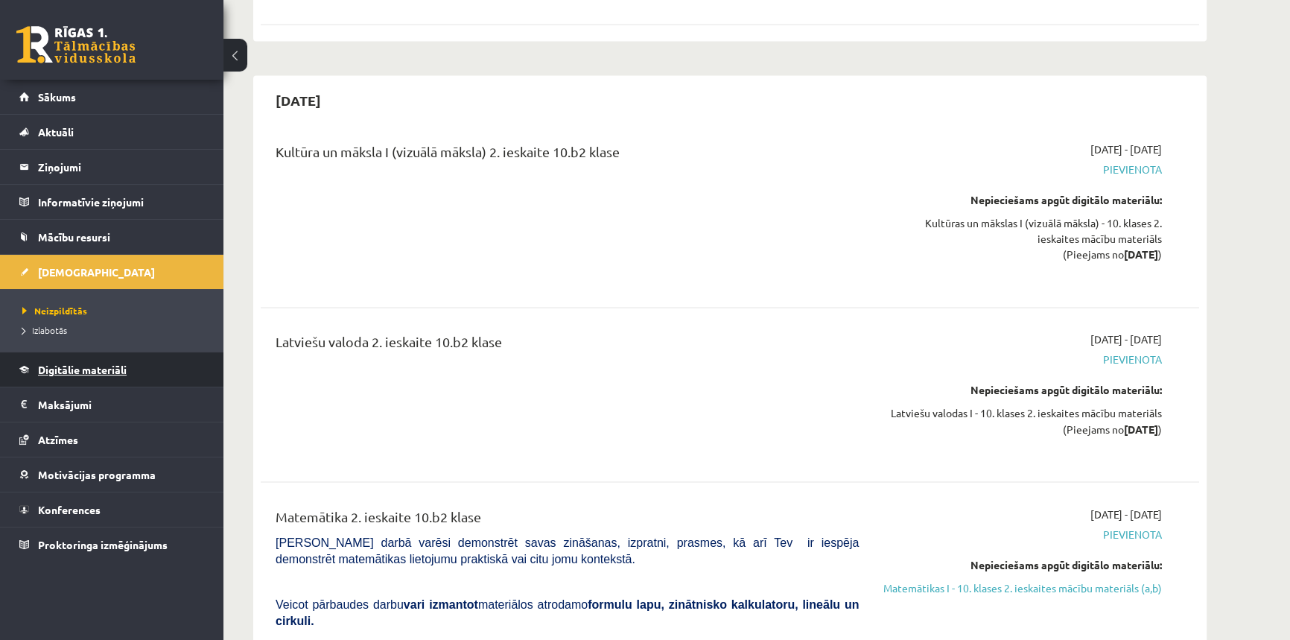
click at [116, 366] on span "Digitālie materiāli" at bounding box center [82, 369] width 89 height 13
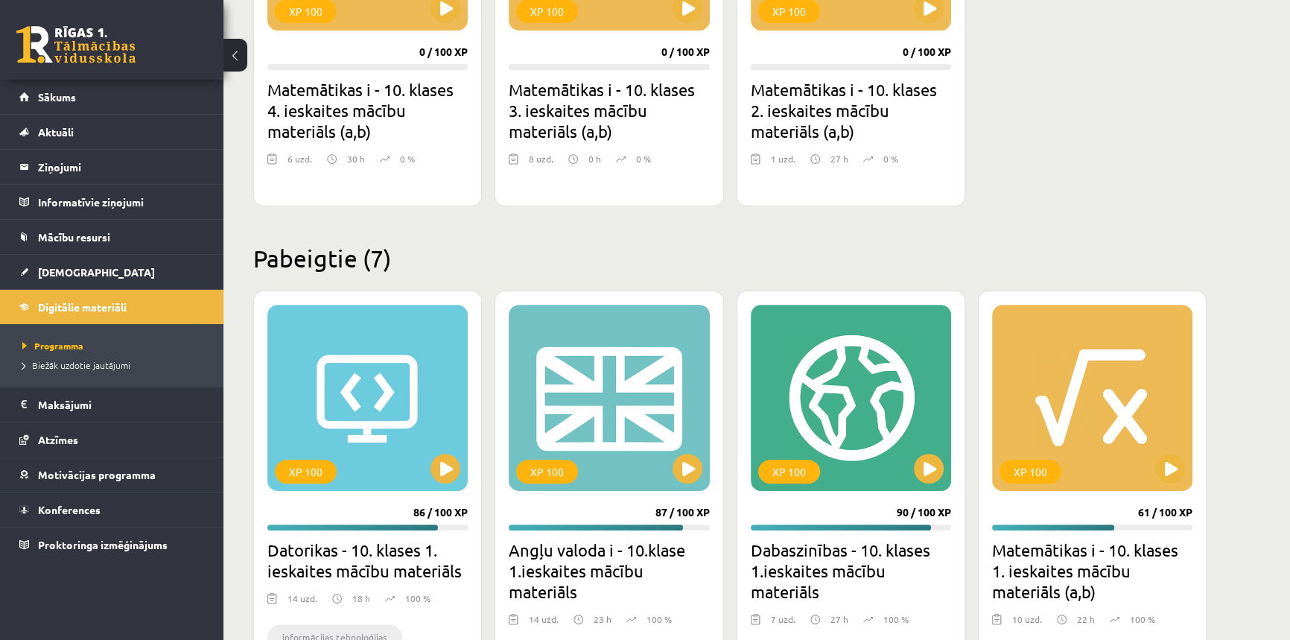
scroll to position [387, 0]
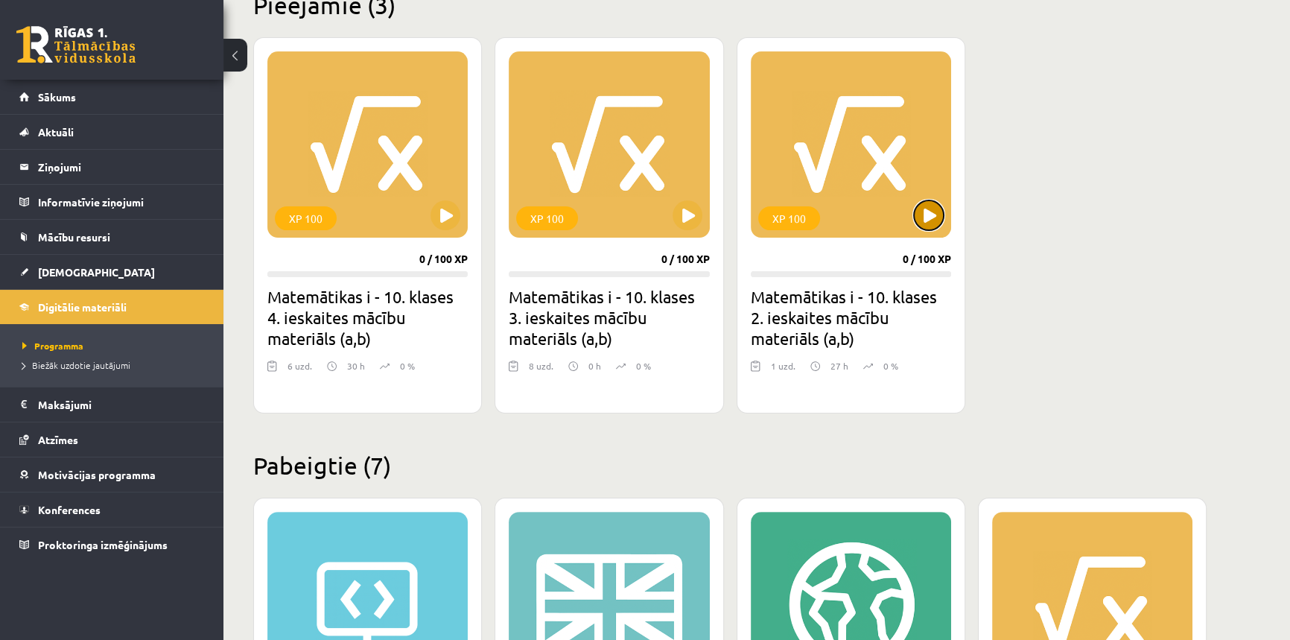
click at [937, 223] on button at bounding box center [929, 215] width 30 height 30
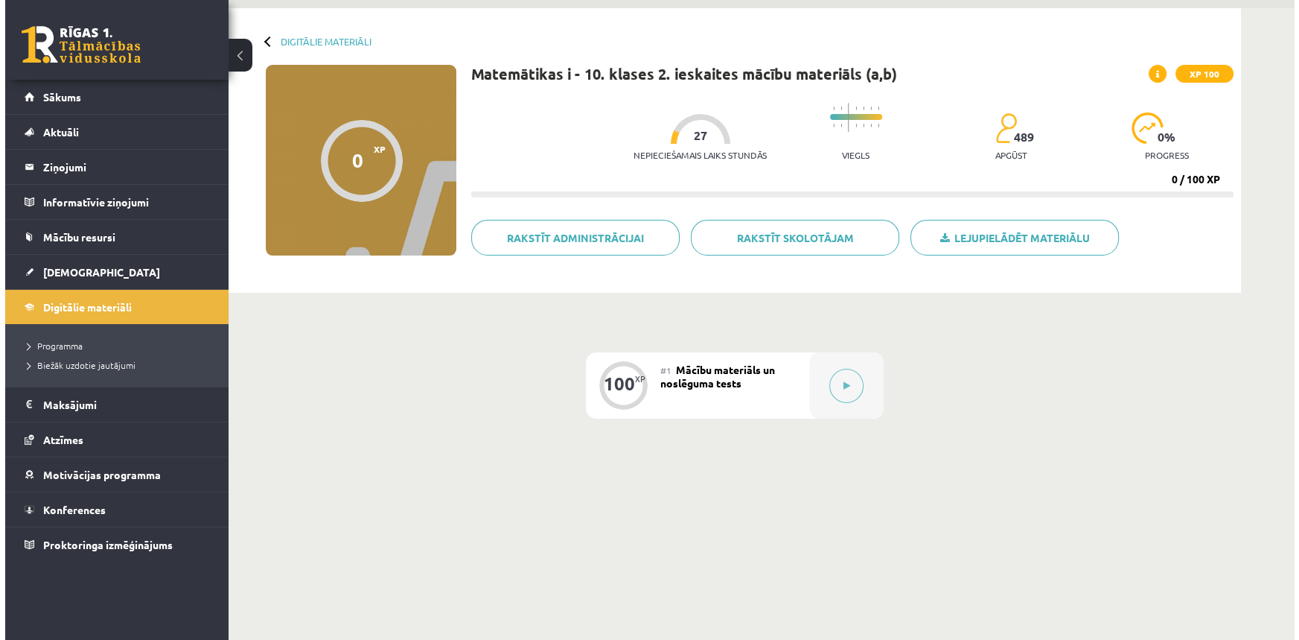
scroll to position [89, 0]
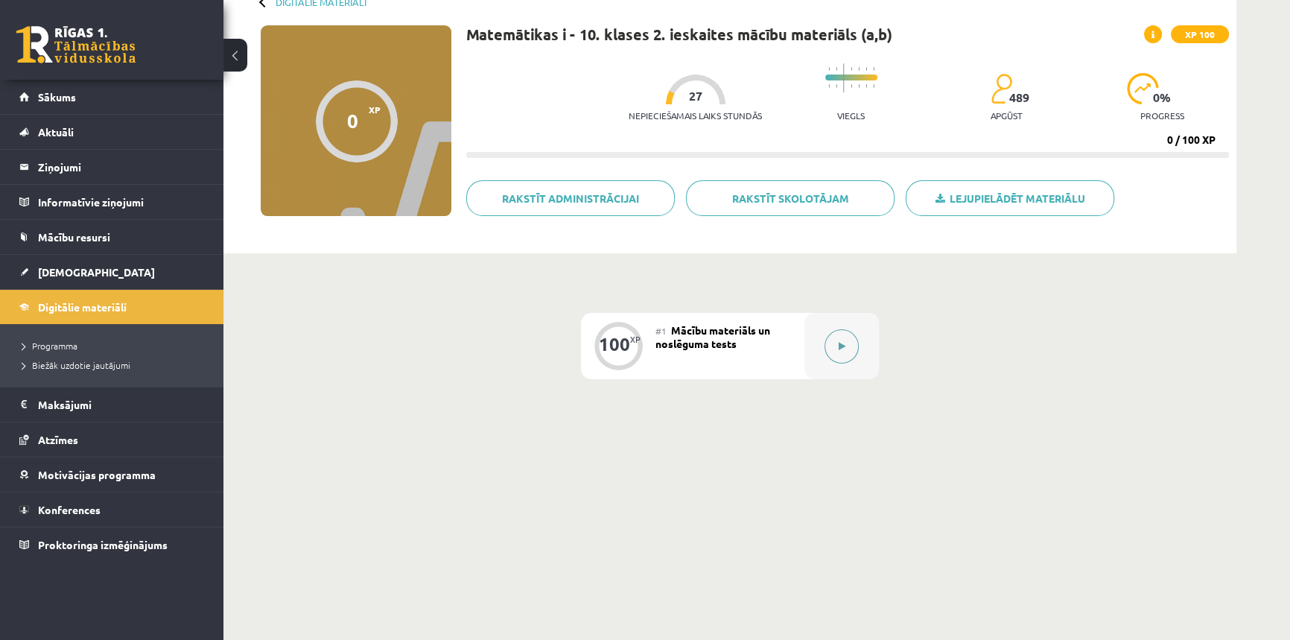
click at [834, 343] on button at bounding box center [841, 346] width 34 height 34
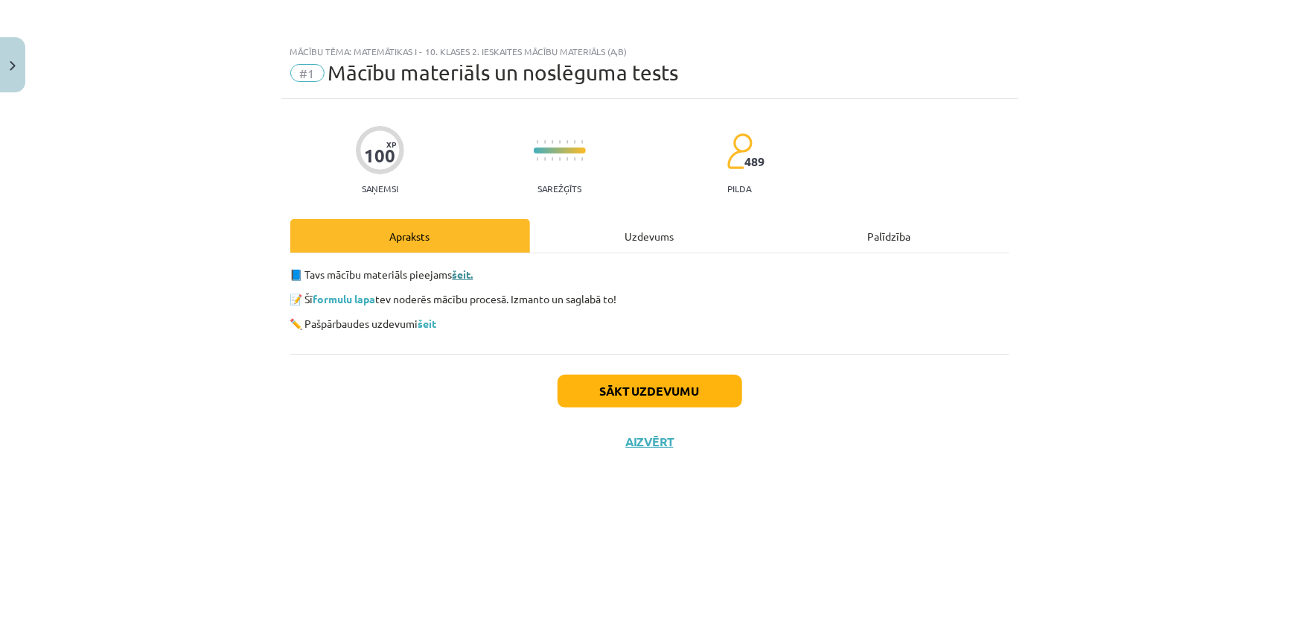
click at [463, 270] on link "šeit." at bounding box center [463, 273] width 21 height 13
click at [617, 380] on button "Sākt uzdevumu" at bounding box center [650, 391] width 185 height 33
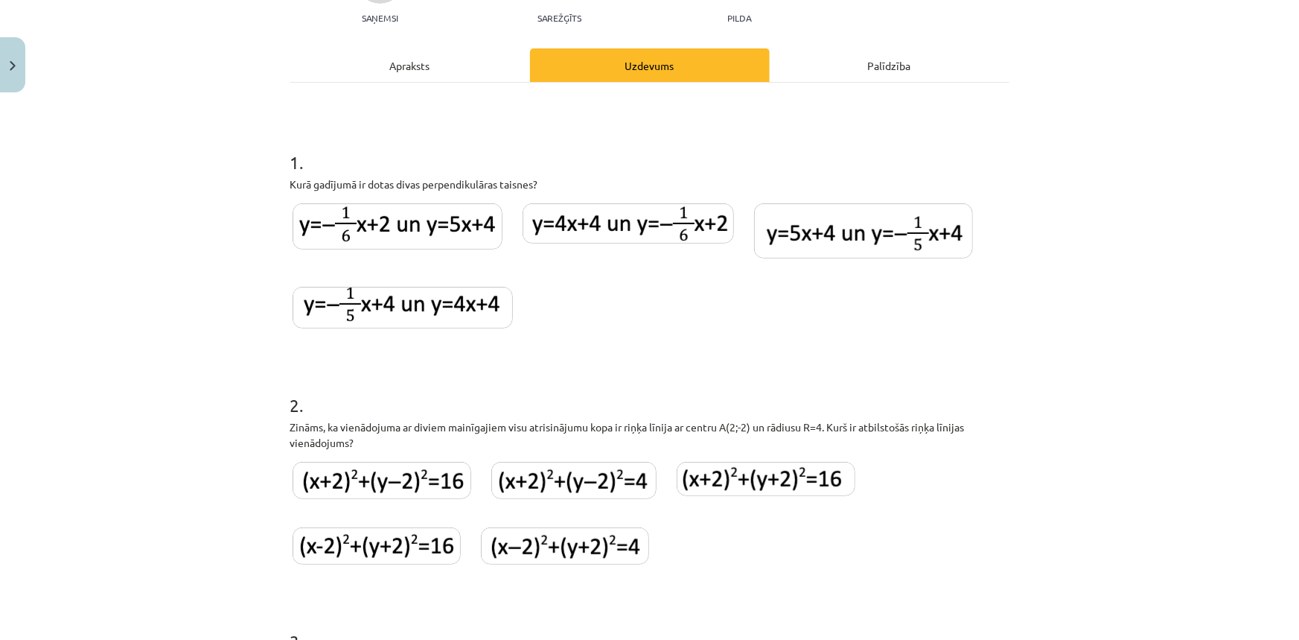
scroll to position [0, 0]
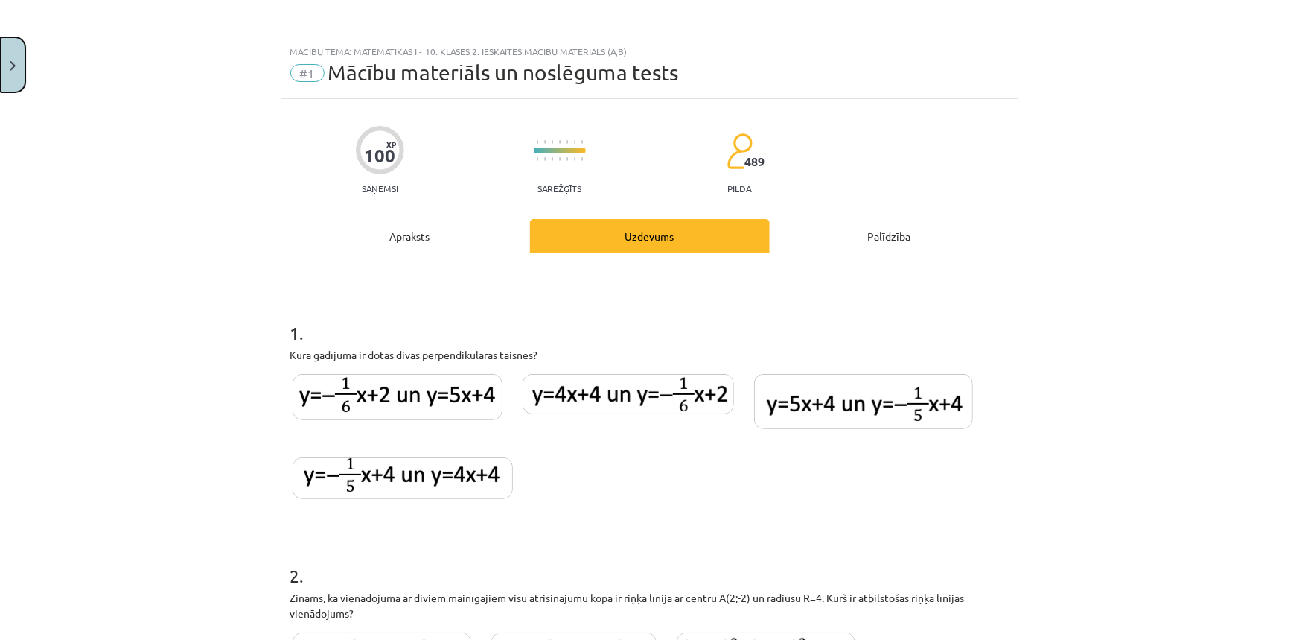
click at [16, 64] on button "Close" at bounding box center [12, 64] width 25 height 55
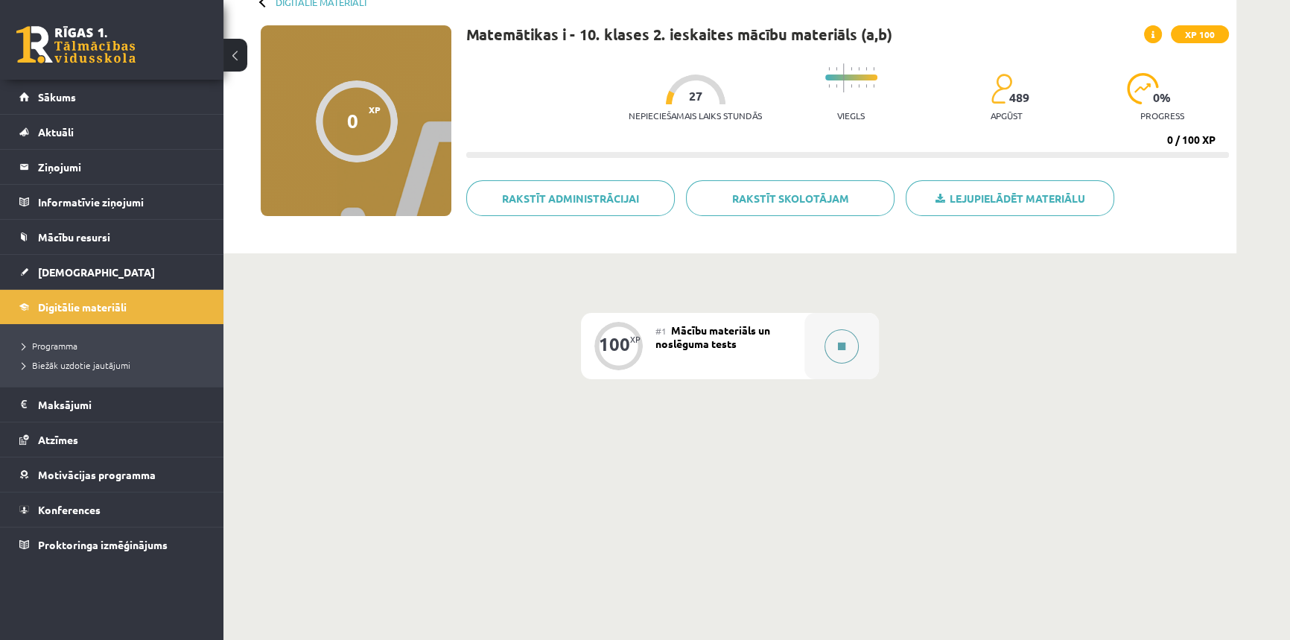
click at [839, 336] on button at bounding box center [841, 346] width 34 height 34
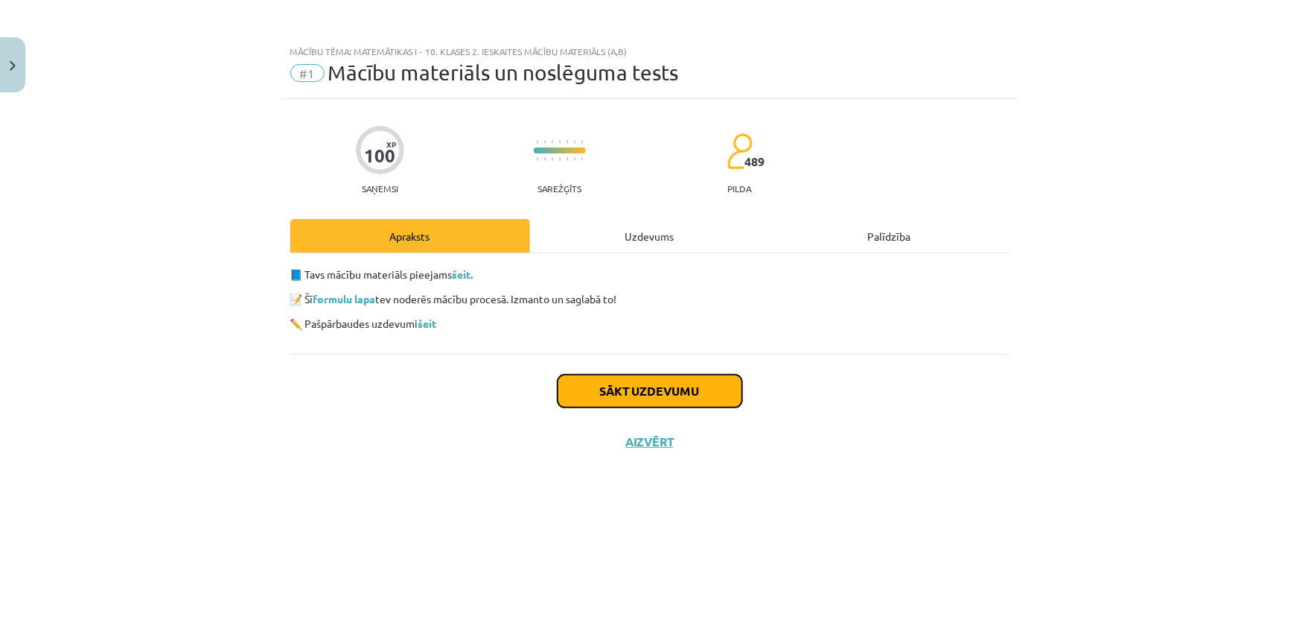
click at [711, 383] on button "Sākt uzdevumu" at bounding box center [650, 391] width 185 height 33
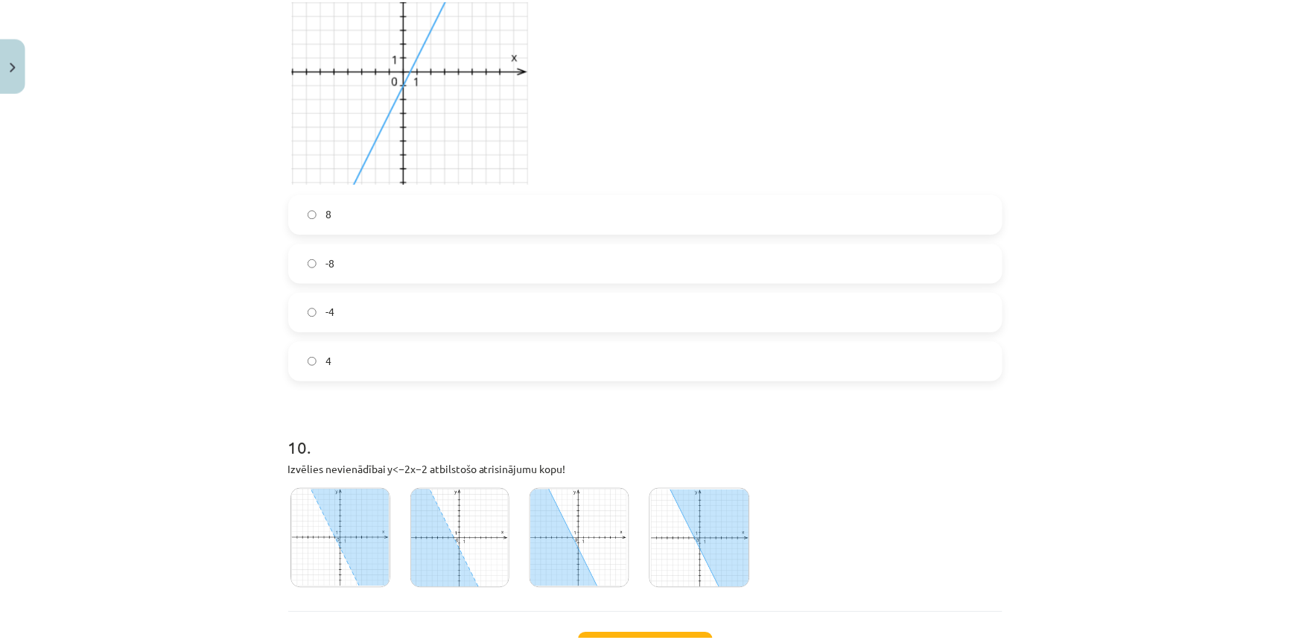
scroll to position [3070, 0]
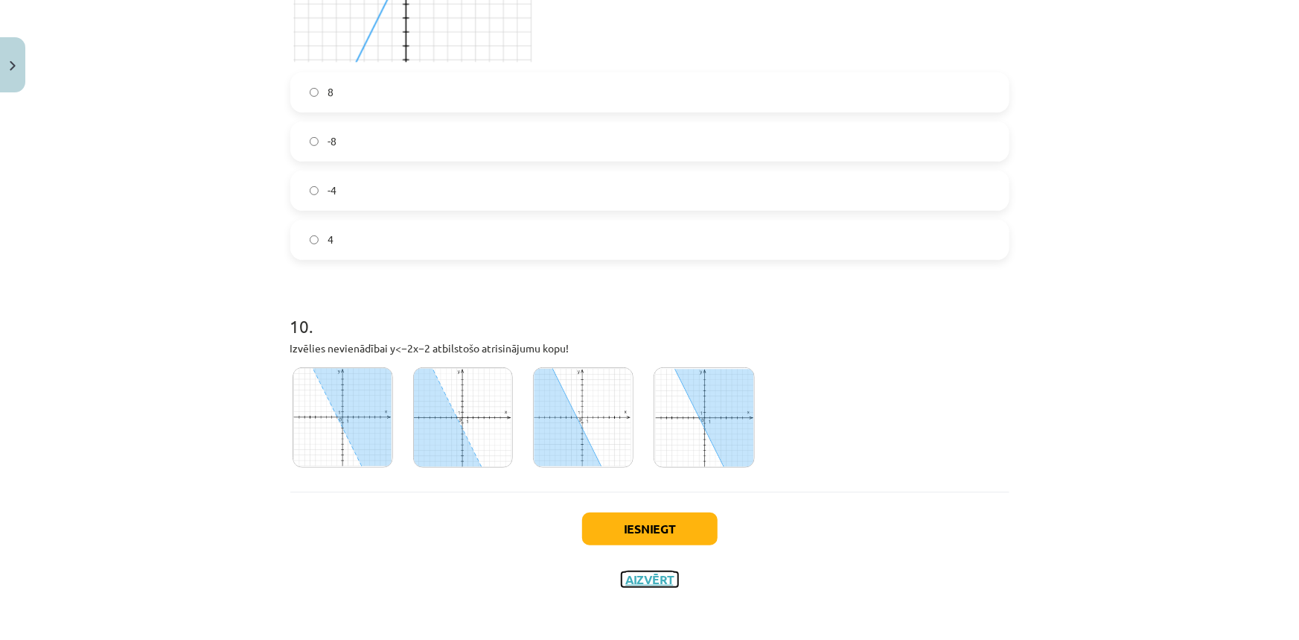
click at [650, 579] on button "Aizvērt" at bounding box center [650, 579] width 57 height 15
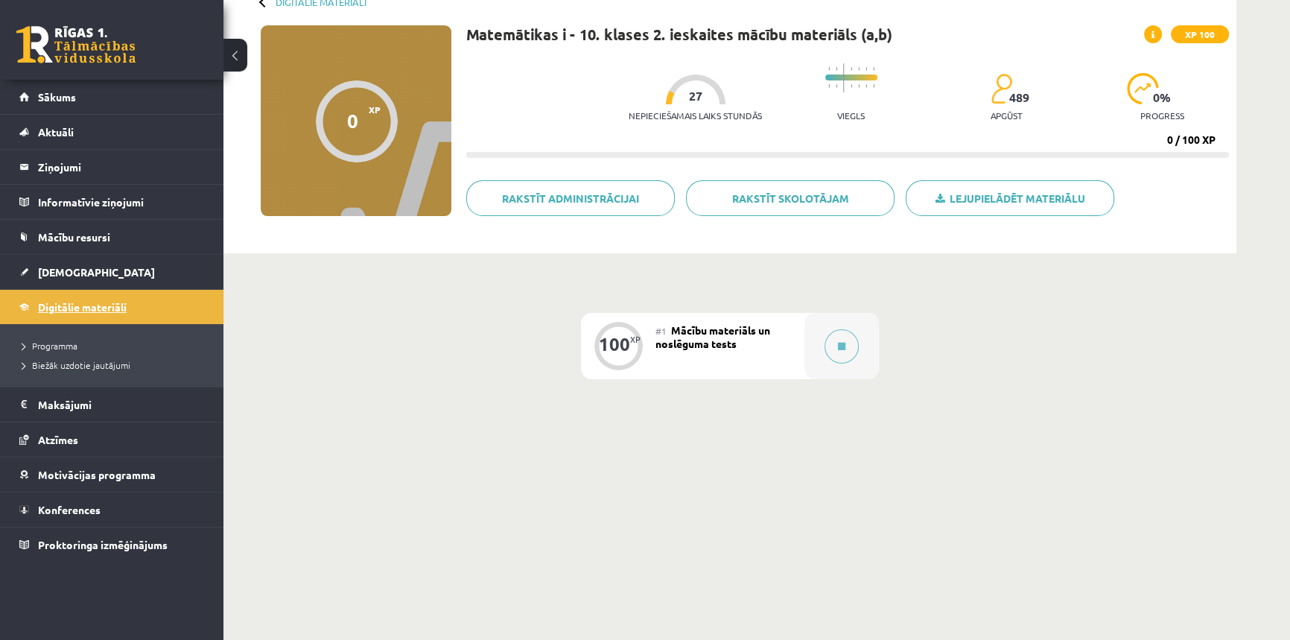
click at [125, 311] on span "Digitālie materiāli" at bounding box center [82, 306] width 89 height 13
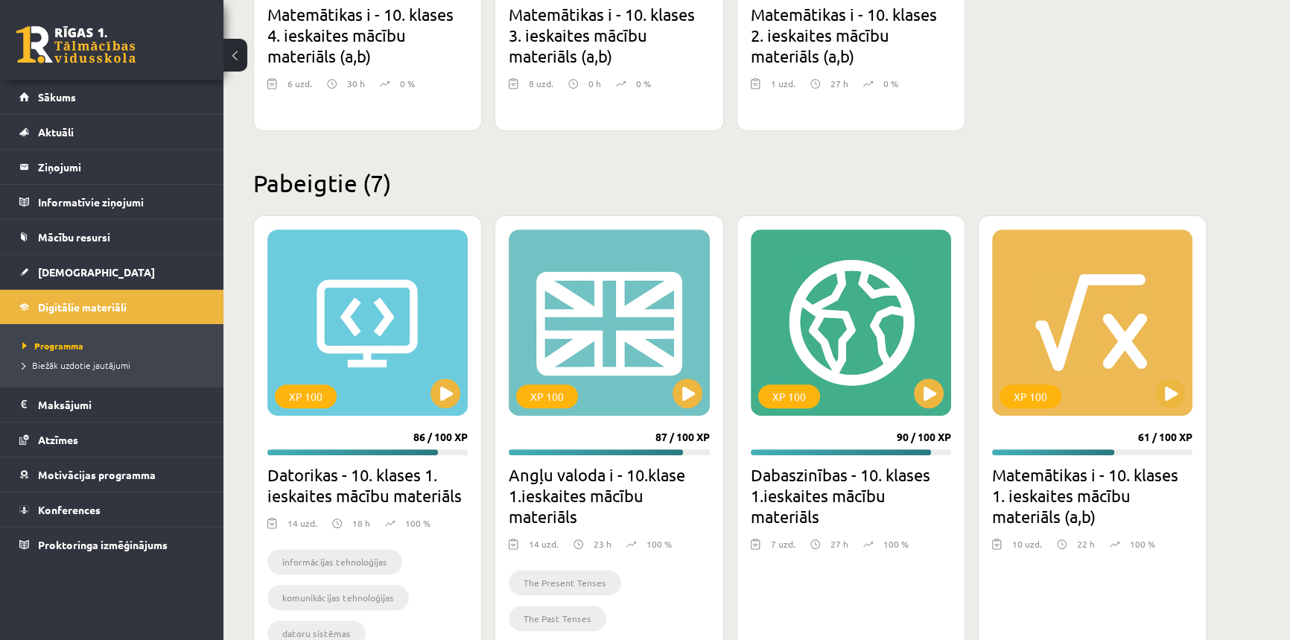
scroll to position [541, 0]
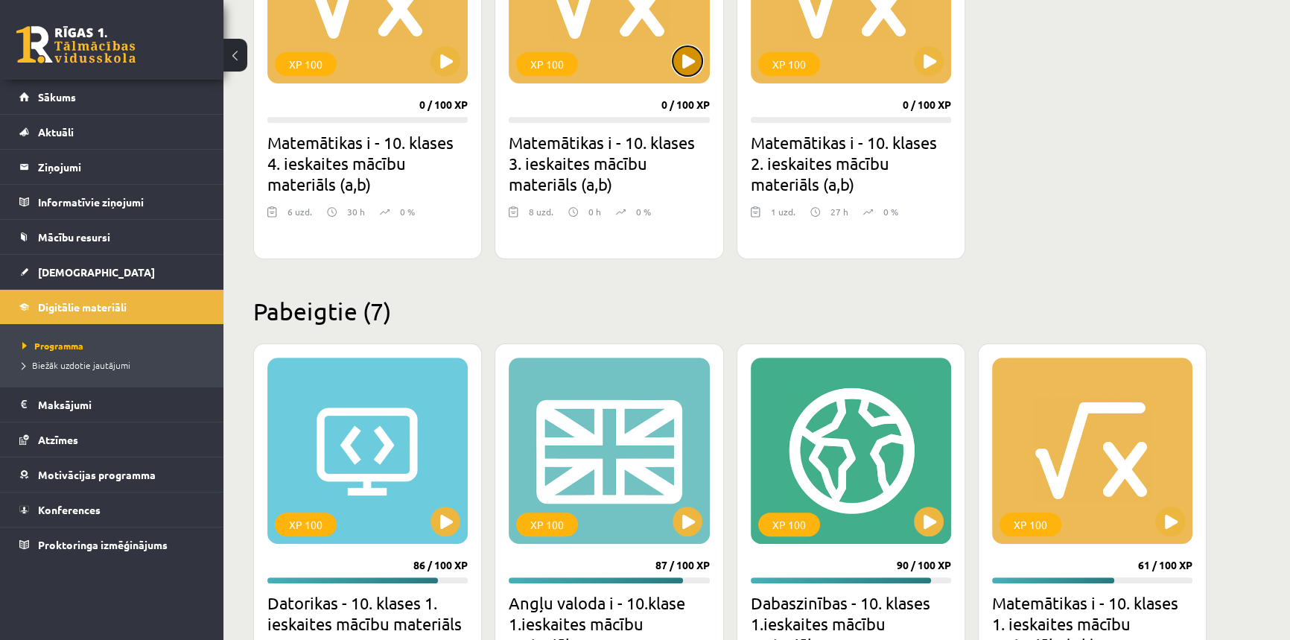
click at [678, 72] on button at bounding box center [687, 61] width 30 height 30
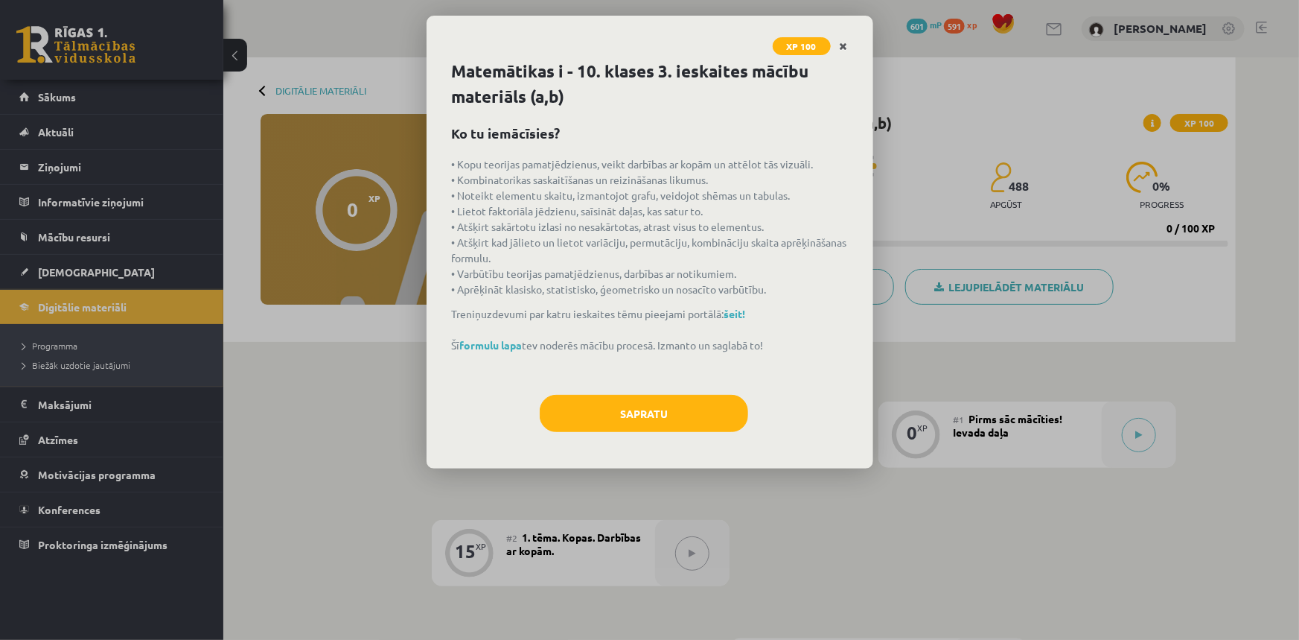
click at [849, 44] on link "Close" at bounding box center [844, 46] width 26 height 29
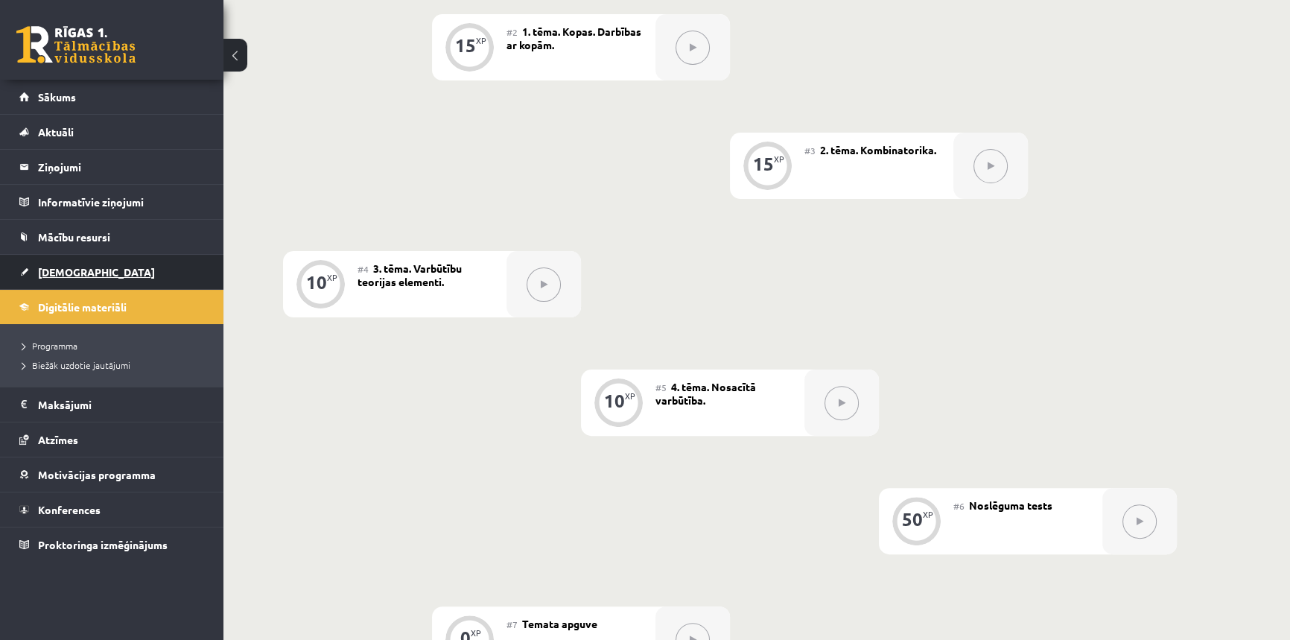
scroll to position [406, 0]
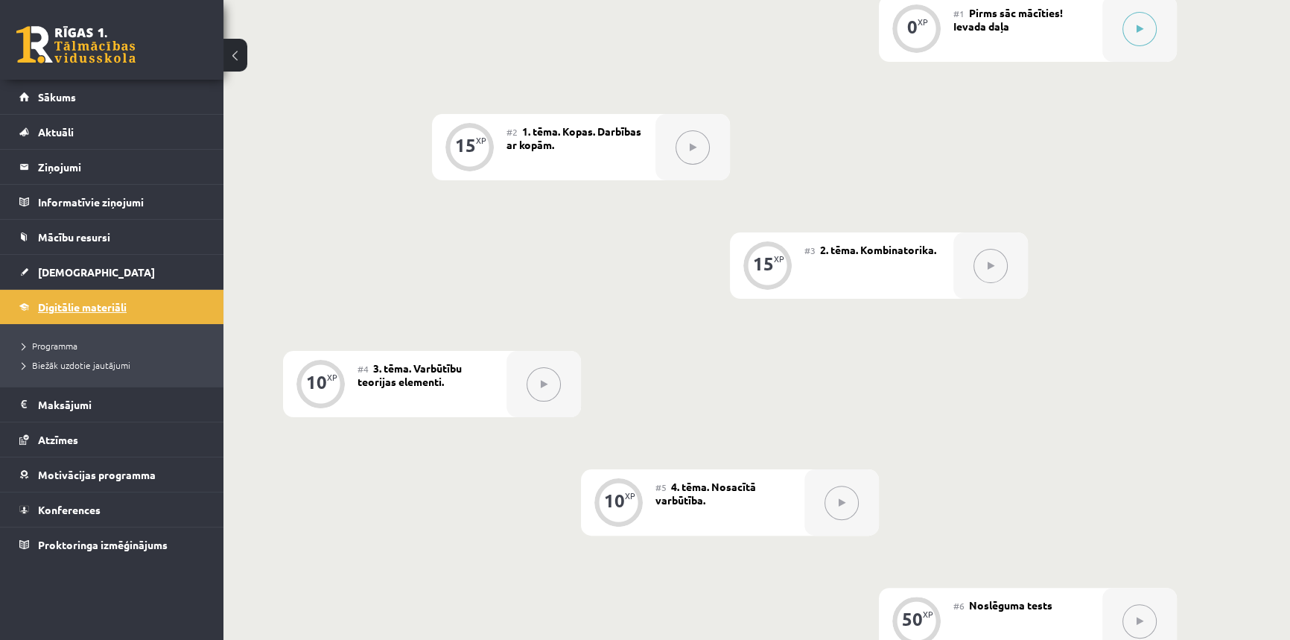
click at [97, 296] on link "Digitālie materiāli" at bounding box center [111, 307] width 185 height 34
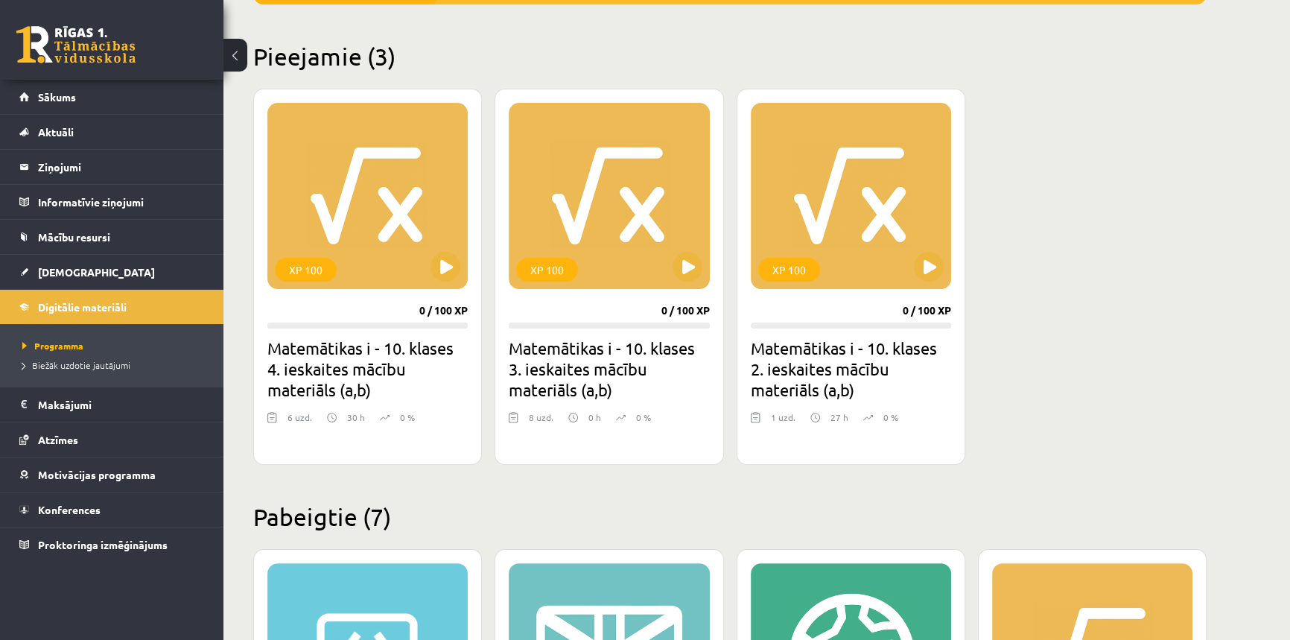
scroll to position [338, 0]
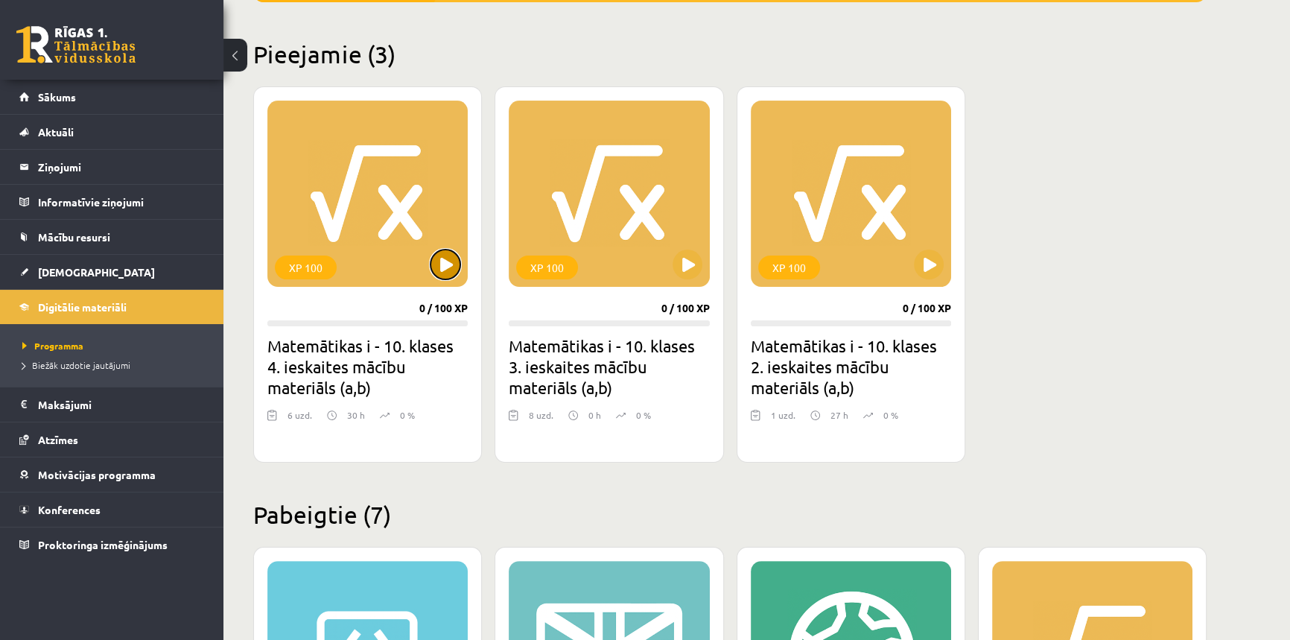
click at [446, 273] on button at bounding box center [445, 264] width 30 height 30
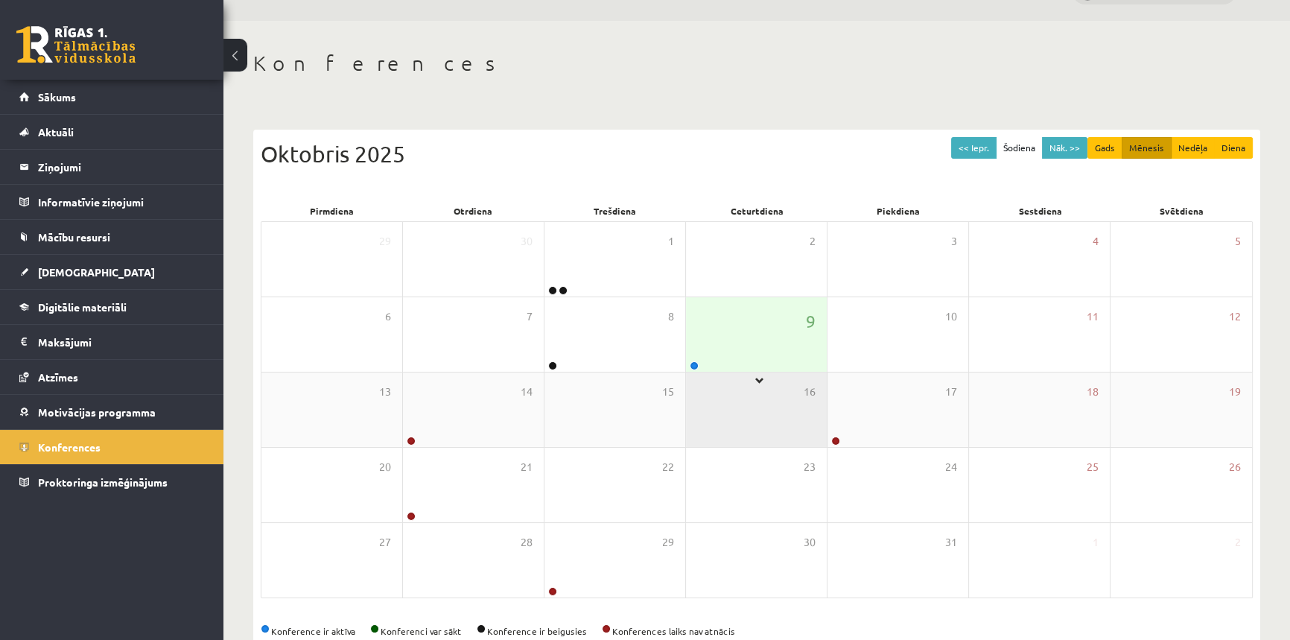
scroll to position [71, 0]
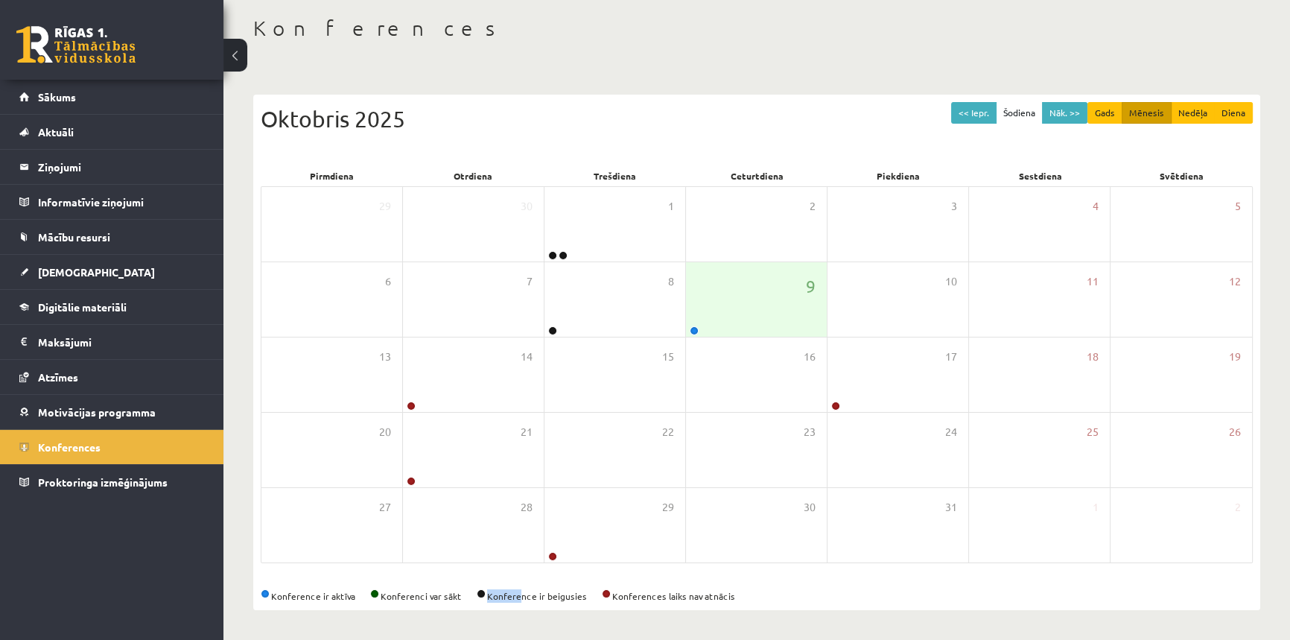
drag, startPoint x: 484, startPoint y: 589, endPoint x: 520, endPoint y: 593, distance: 36.8
click at [520, 593] on div "Konference ir aktīva Konferenci var sākt Konference ir beigusies Konferences la…" at bounding box center [757, 595] width 992 height 13
click at [773, 281] on div "9" at bounding box center [756, 299] width 141 height 74
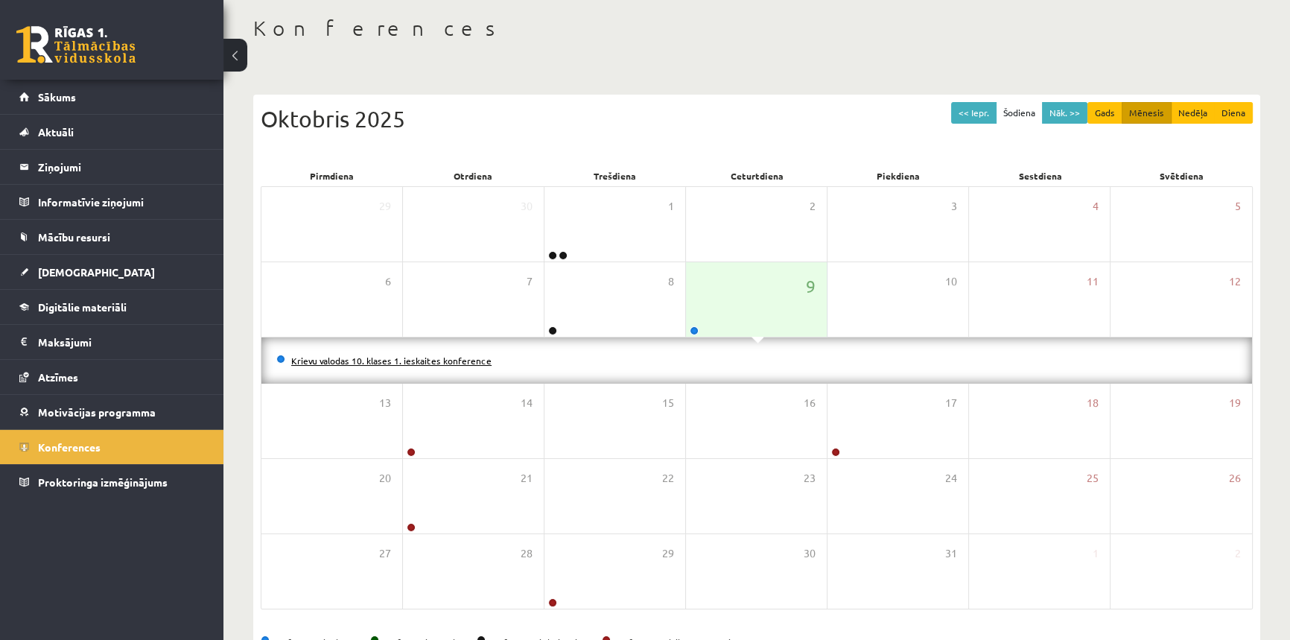
click at [473, 357] on link "Krievu valodas 10. klases 1. ieskaites konference" at bounding box center [391, 360] width 200 height 12
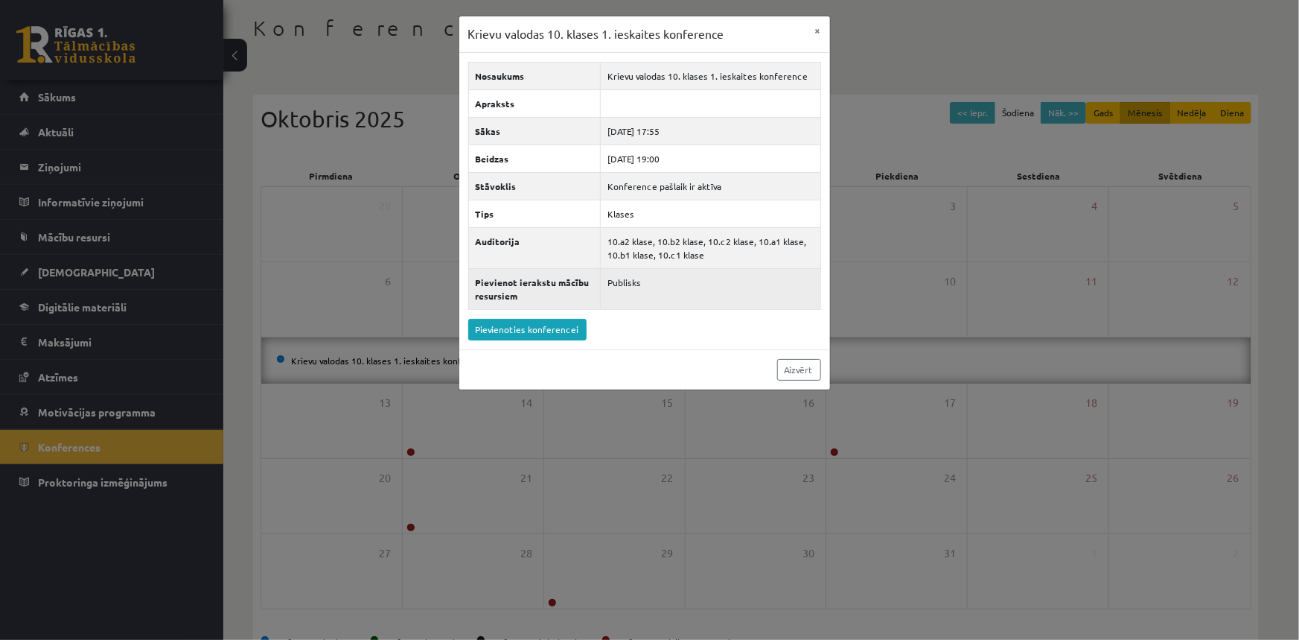
click at [604, 279] on td "Publisks" at bounding box center [710, 288] width 220 height 41
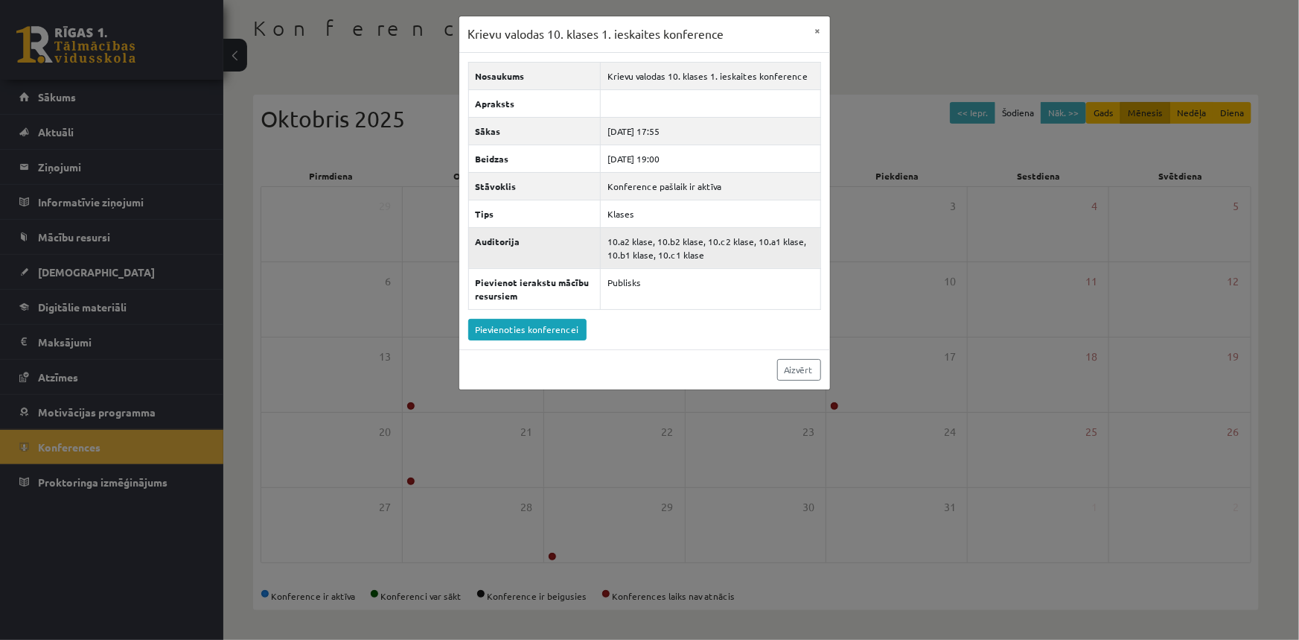
click at [615, 264] on td "10.a2 klase, 10.b2 klase, 10.c2 klase, 10.a1 klase, 10.b1 klase, 10.c1 klase" at bounding box center [710, 247] width 220 height 41
click at [621, 245] on td "10.a2 klase, 10.b2 klase, 10.c2 klase, 10.a1 klase, 10.b1 klase, 10.c1 klase" at bounding box center [710, 247] width 220 height 41
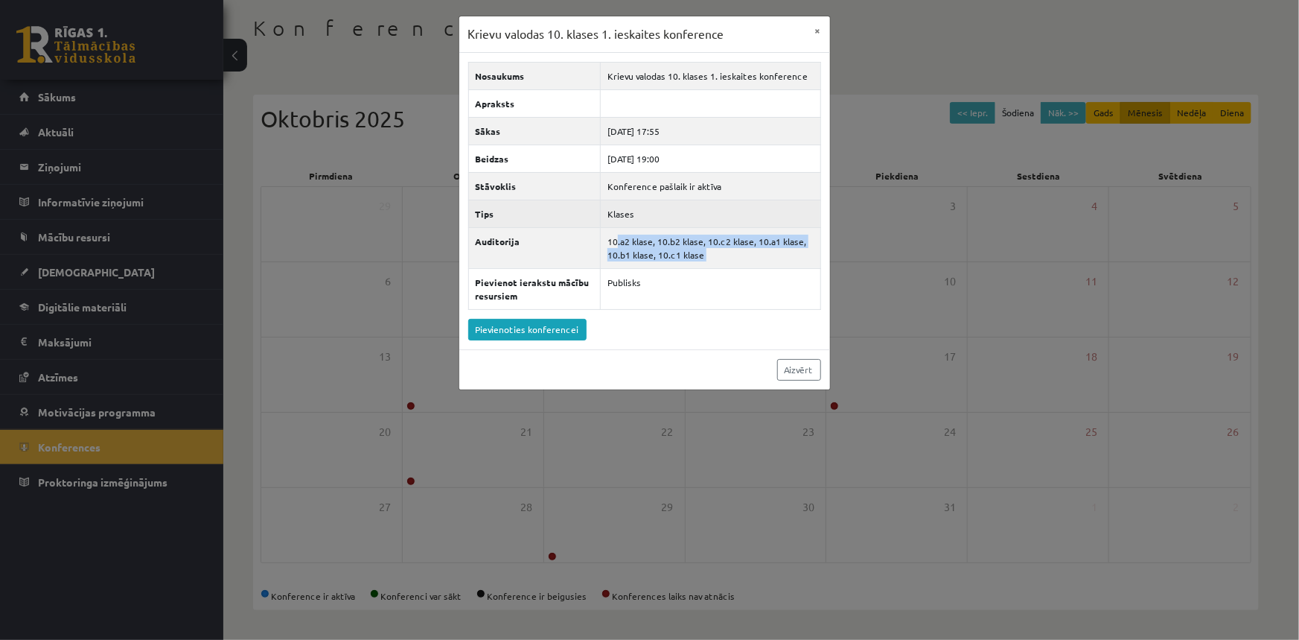
click at [497, 220] on th "Tips" at bounding box center [534, 214] width 132 height 28
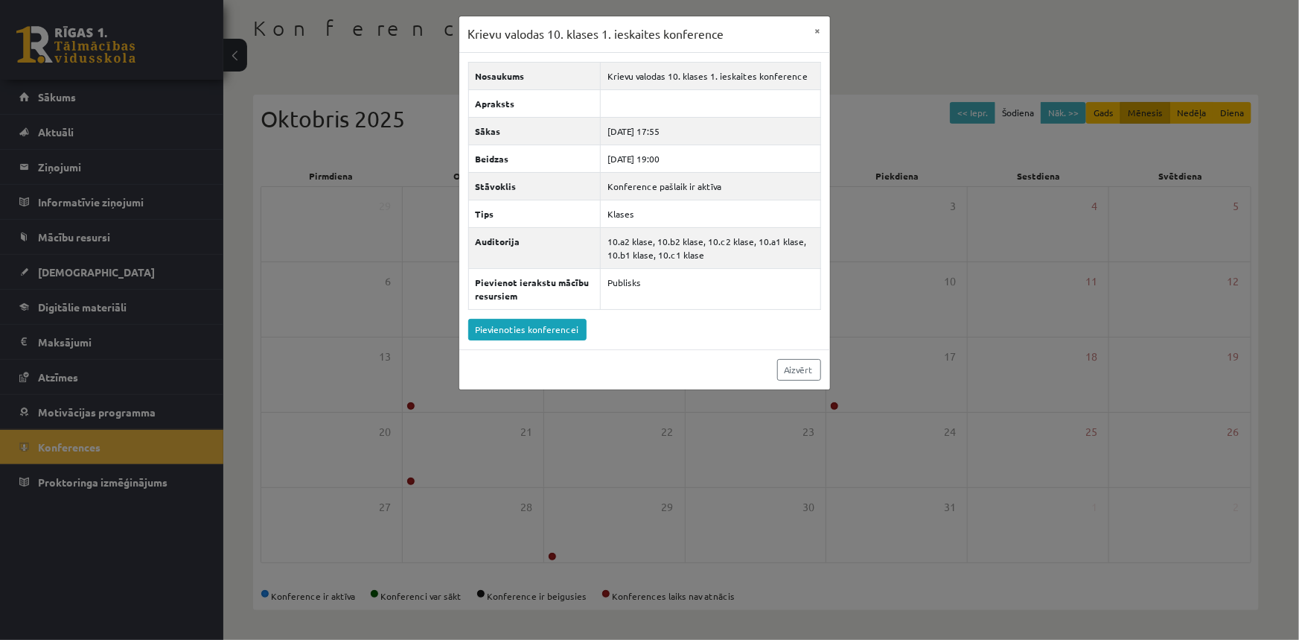
click at [416, 213] on div "Krievu valodas 10. klases 1. ieskaites konference × Nosaukums Krievu valodas 10…" at bounding box center [649, 320] width 1299 height 640
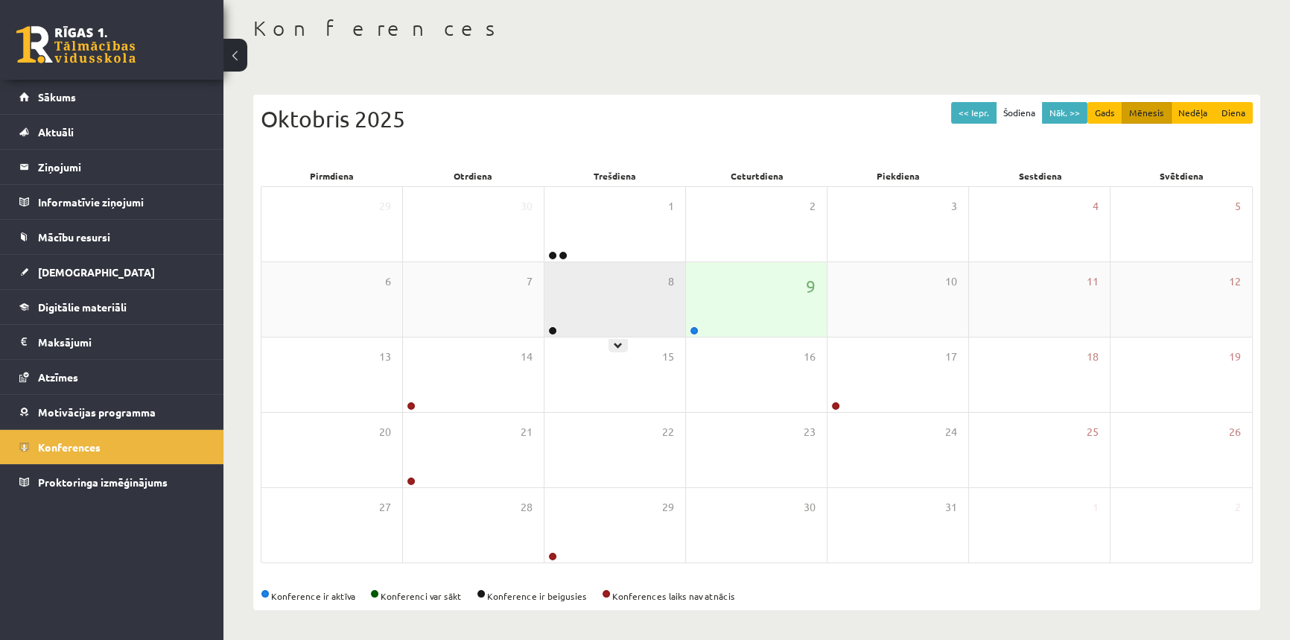
click at [663, 325] on div "8" at bounding box center [614, 299] width 141 height 74
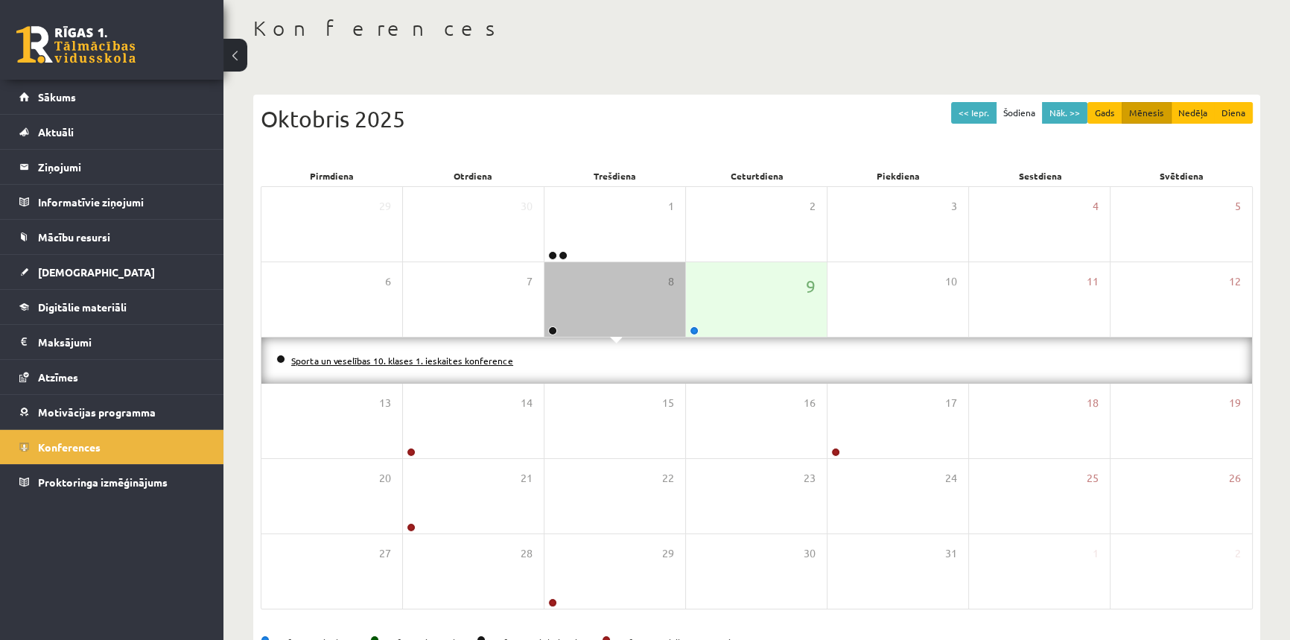
click at [471, 357] on link "Sporta un veselības 10. klases 1. ieskaites konference" at bounding box center [402, 360] width 222 height 12
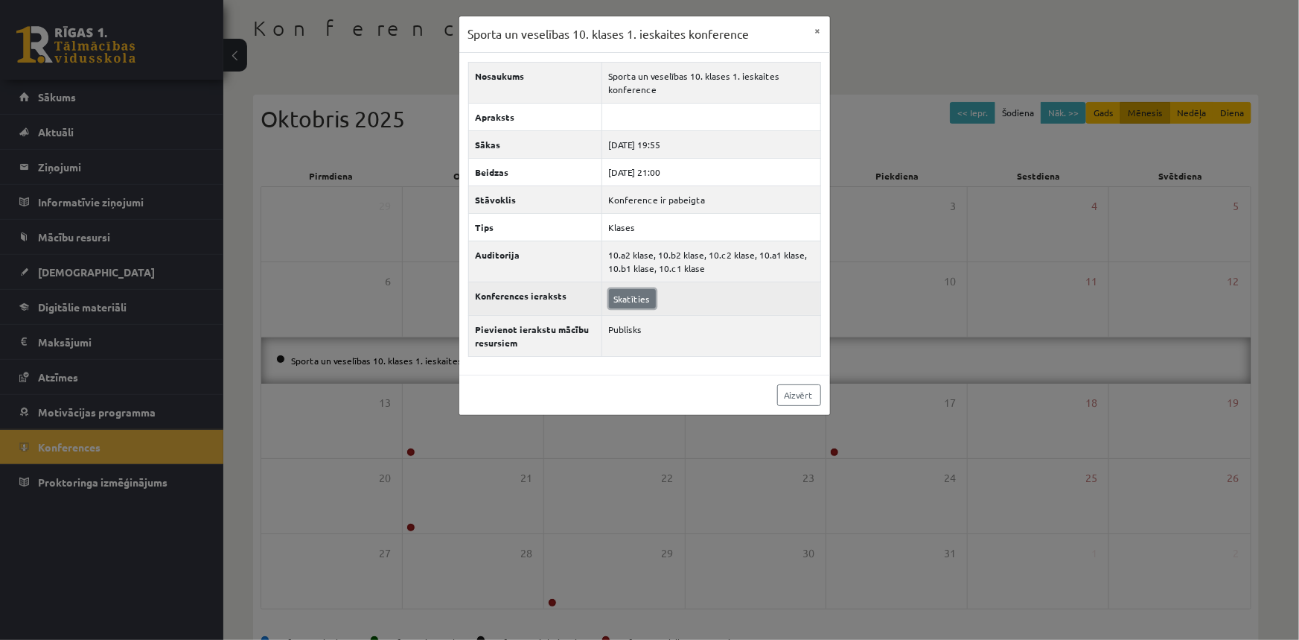
click at [631, 300] on link "Skatīties" at bounding box center [632, 298] width 47 height 19
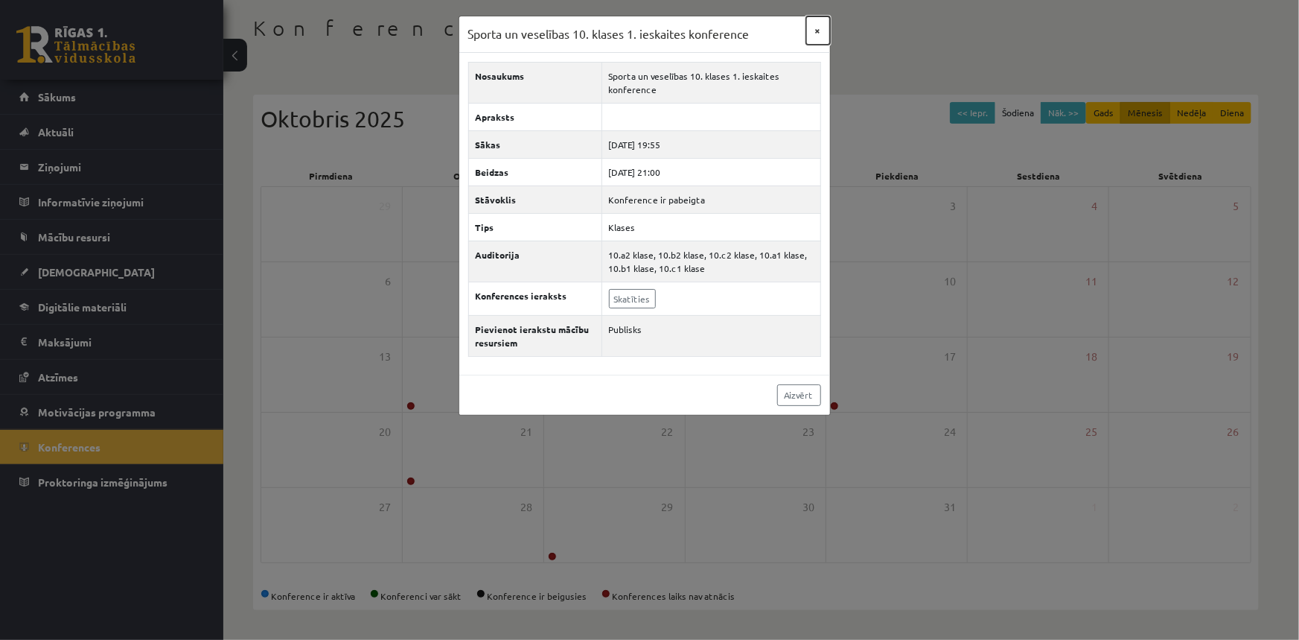
click at [812, 27] on button "×" at bounding box center [818, 30] width 24 height 28
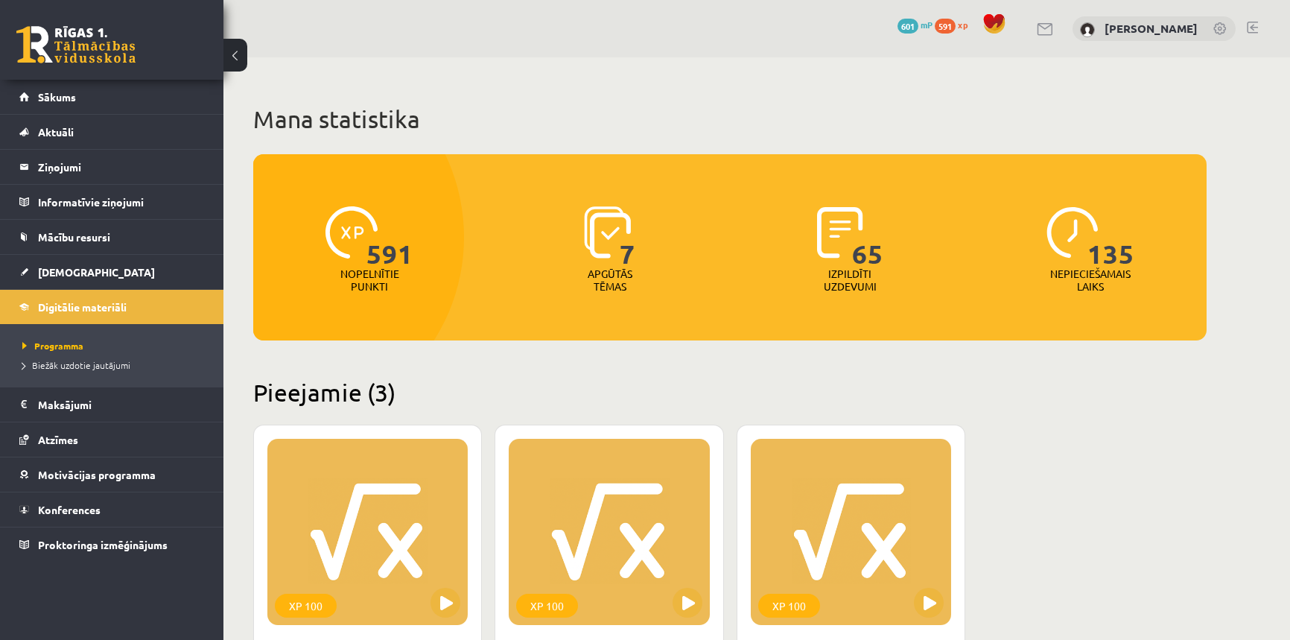
scroll to position [338, 0]
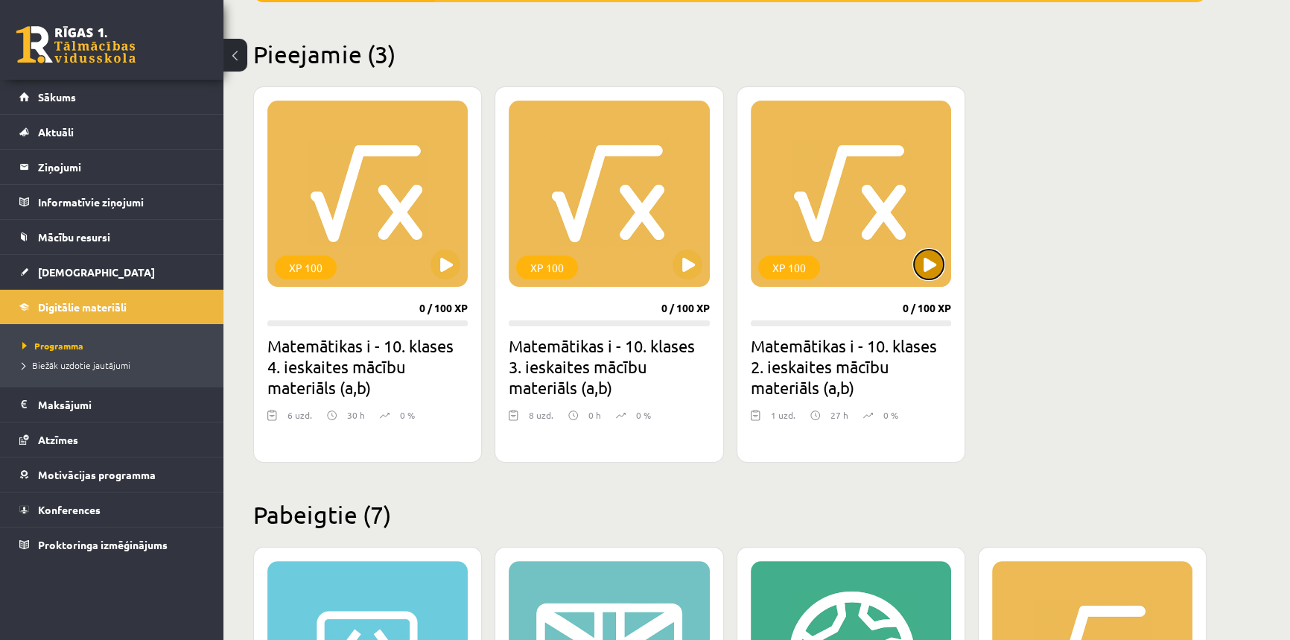
click at [929, 270] on button at bounding box center [929, 264] width 30 height 30
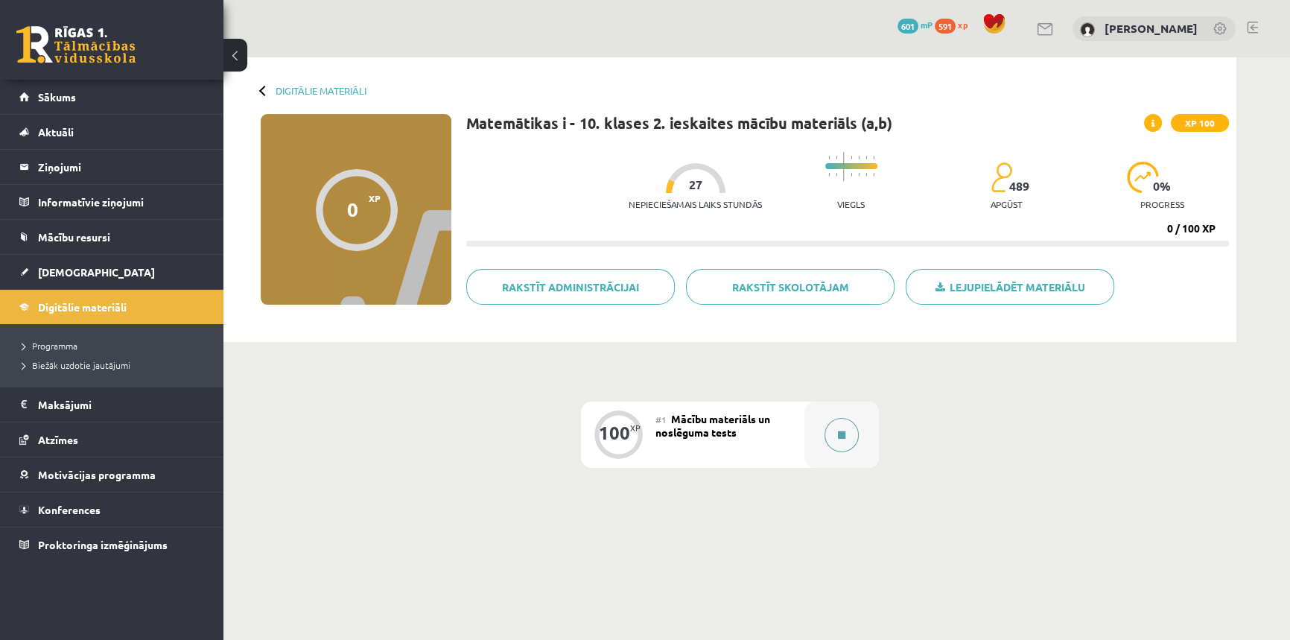
click at [831, 442] on button at bounding box center [841, 435] width 34 height 34
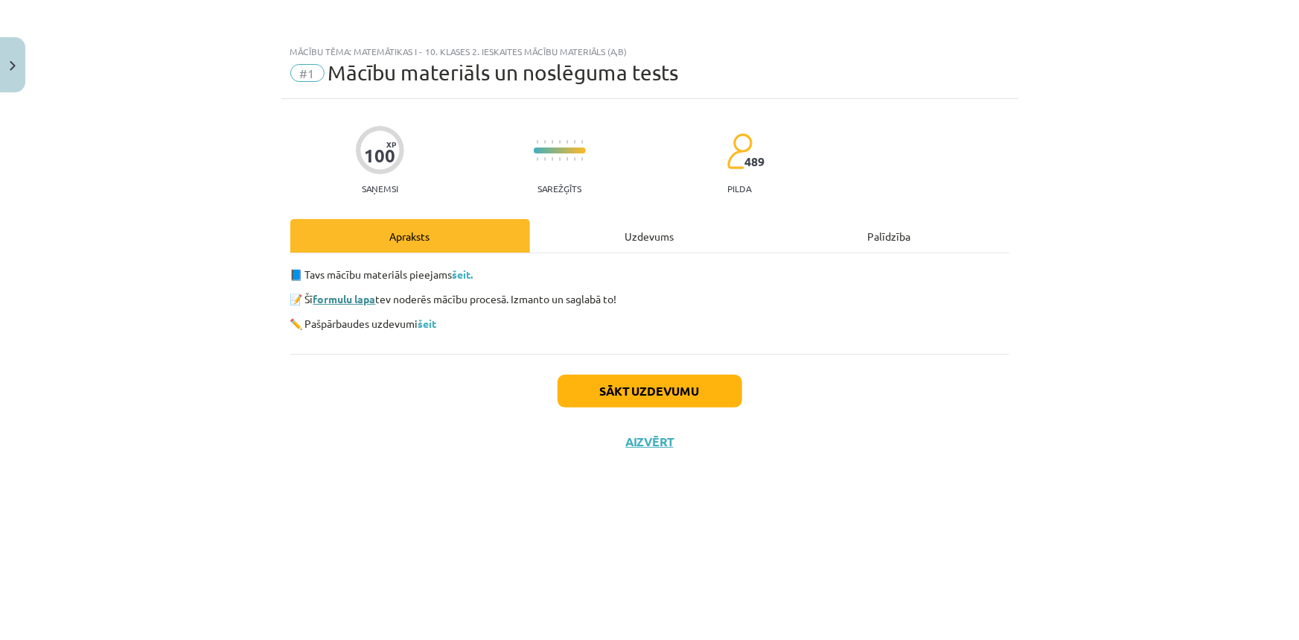
click at [331, 304] on link "formulu lapa" at bounding box center [344, 298] width 63 height 13
click at [437, 322] on link "šeit" at bounding box center [427, 322] width 19 height 13
click at [432, 323] on link "šeit" at bounding box center [427, 322] width 19 height 13
click at [10, 67] on img "Close" at bounding box center [13, 66] width 6 height 10
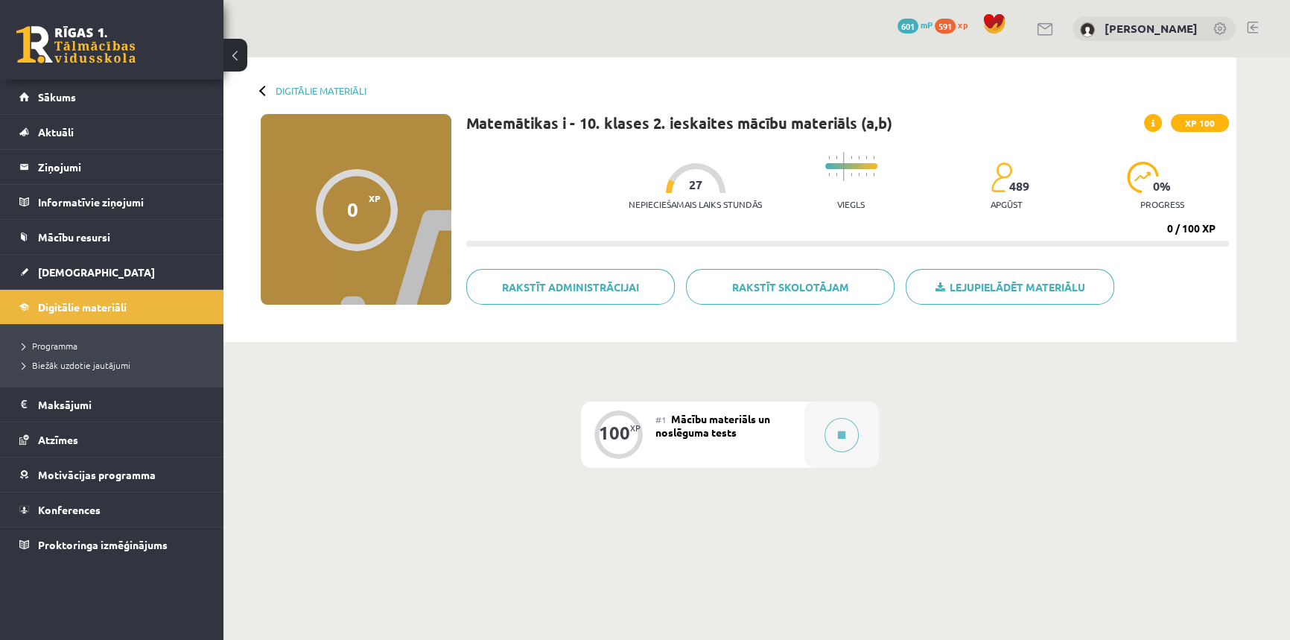
click at [763, 115] on h1 "Matemātikas i - 10. klases 2. ieskaites mācību materiāls (a,b)" at bounding box center [679, 123] width 426 height 18
